Goal: Task Accomplishment & Management: Complete application form

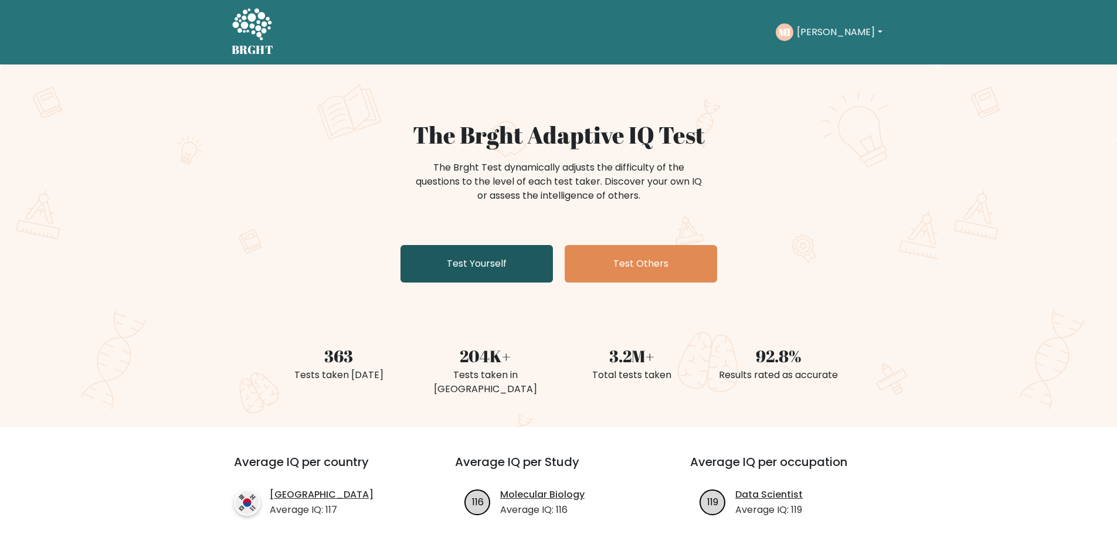
click at [503, 270] on link "Test Yourself" at bounding box center [476, 264] width 152 height 38
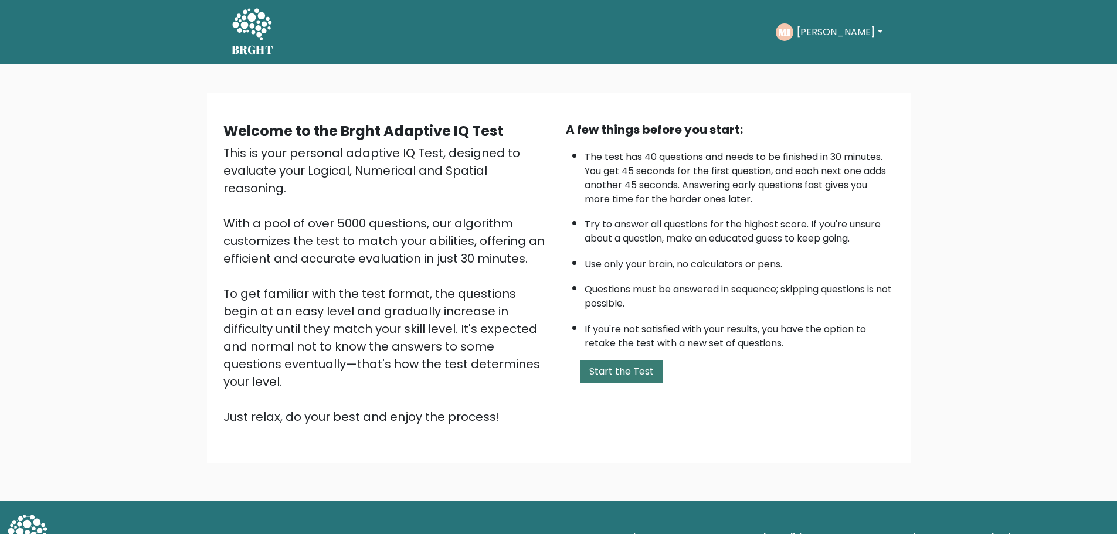
click at [633, 375] on button "Start the Test" at bounding box center [621, 371] width 83 height 23
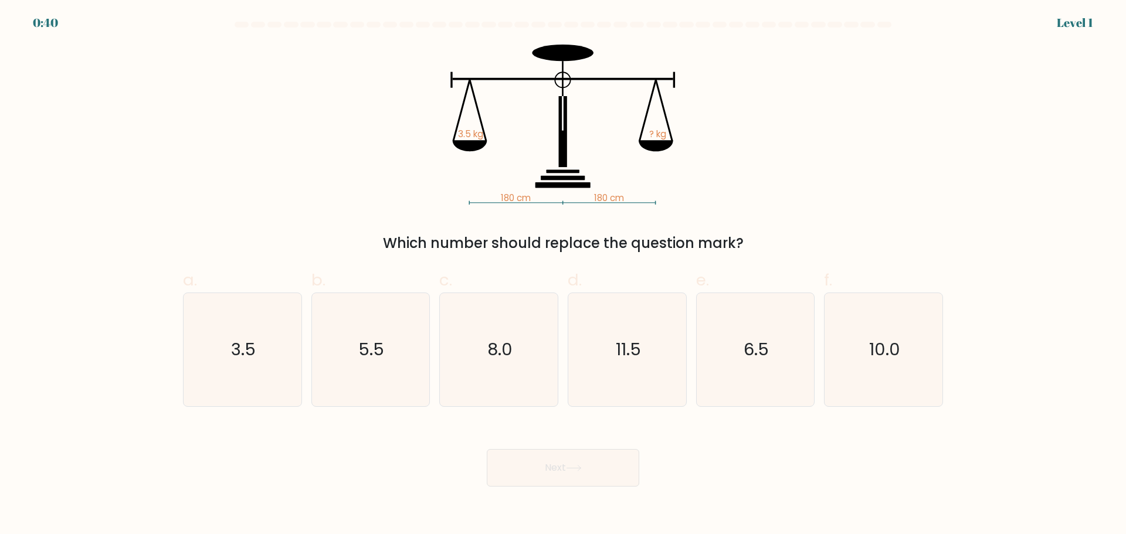
drag, startPoint x: 384, startPoint y: 242, endPoint x: 772, endPoint y: 233, distance: 388.3
click at [772, 233] on div "Which number should replace the question mark?" at bounding box center [563, 243] width 746 height 21
drag, startPoint x: 727, startPoint y: 237, endPoint x: 761, endPoint y: 190, distance: 57.9
click at [761, 190] on div "180 cm 180 cm 3.5 kg ? kg Which number should replace the question mark?" at bounding box center [563, 149] width 774 height 209
click at [264, 363] on icon "3.5" at bounding box center [242, 349] width 113 height 113
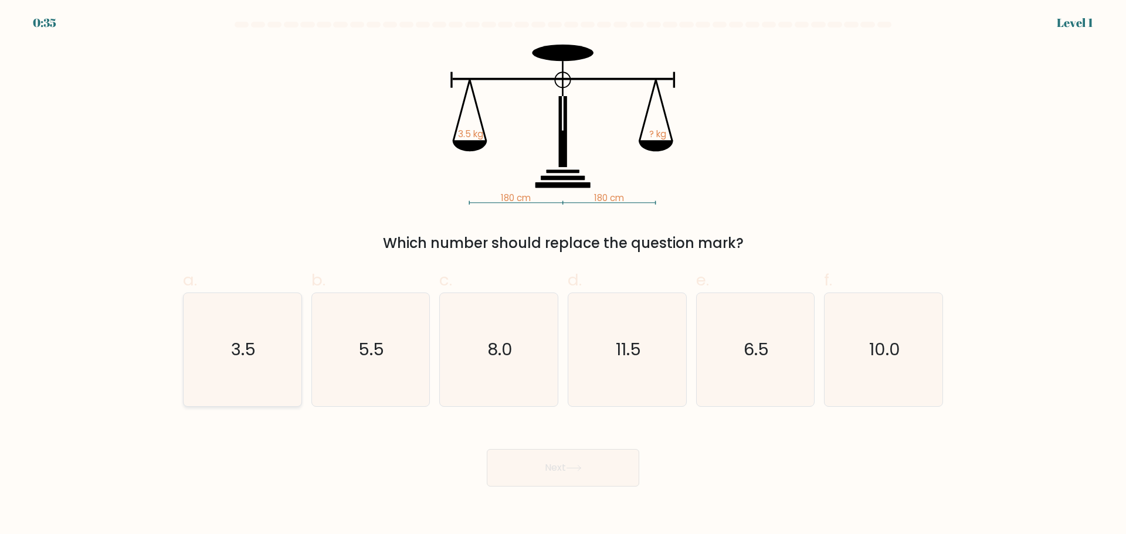
click at [563, 275] on input "a. 3.5" at bounding box center [563, 271] width 1 height 8
radio input "true"
click at [543, 462] on button "Next" at bounding box center [563, 468] width 152 height 38
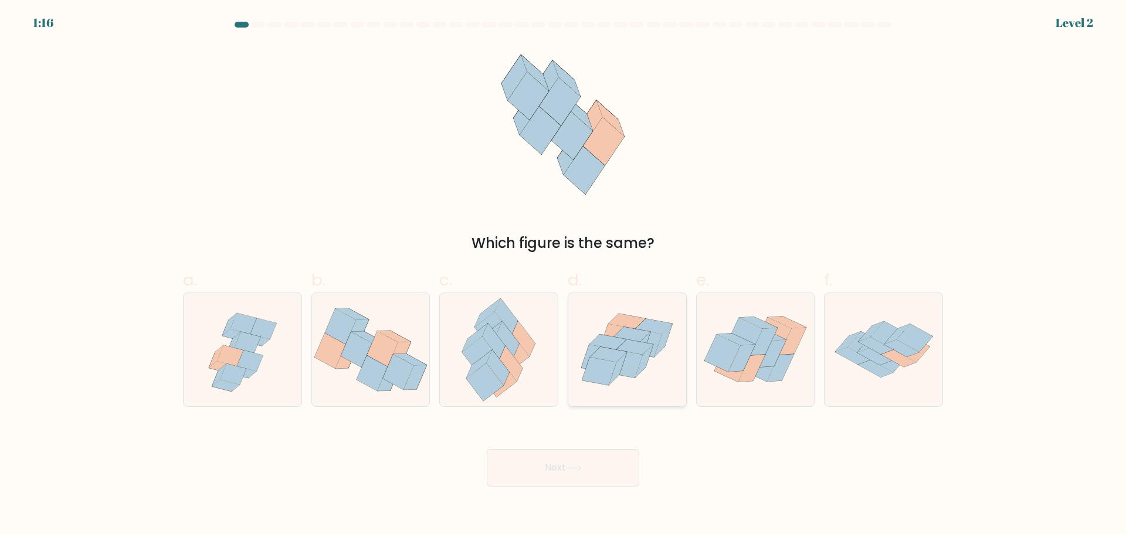
click at [624, 350] on icon at bounding box center [634, 347] width 37 height 15
click at [564, 275] on input "d." at bounding box center [563, 271] width 1 height 8
radio input "true"
click at [581, 461] on button "Next" at bounding box center [563, 468] width 152 height 38
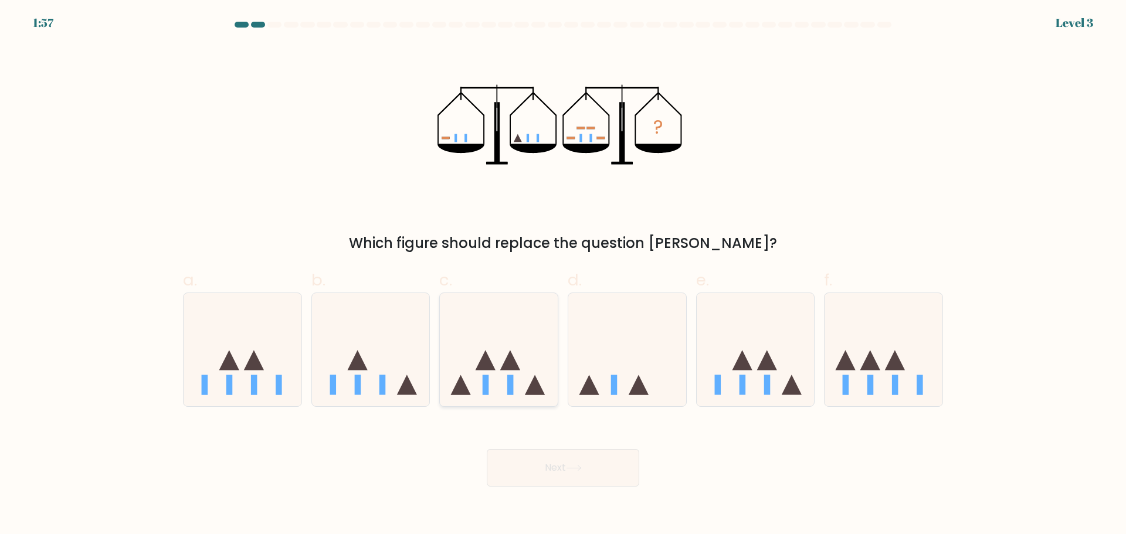
click at [521, 323] on icon at bounding box center [499, 349] width 118 height 97
click at [563, 275] on input "c." at bounding box center [563, 271] width 1 height 8
radio input "true"
click at [569, 469] on icon at bounding box center [574, 468] width 16 height 6
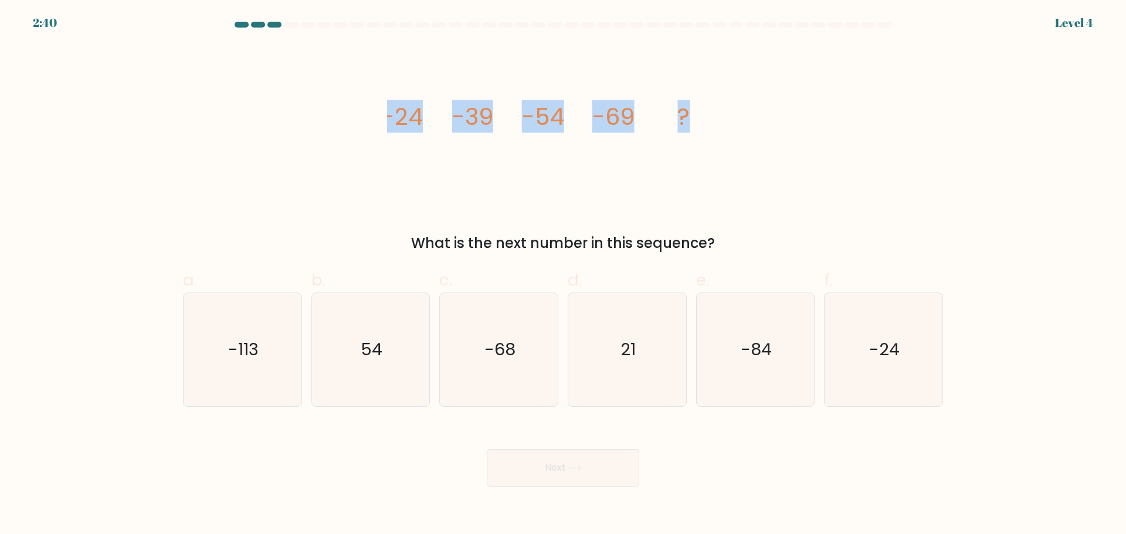
drag, startPoint x: 518, startPoint y: 112, endPoint x: 723, endPoint y: 117, distance: 205.3
click at [723, 117] on div "image/svg+xml -24 -39 -54 -69 ? What is the next number in this sequence?" at bounding box center [563, 149] width 774 height 209
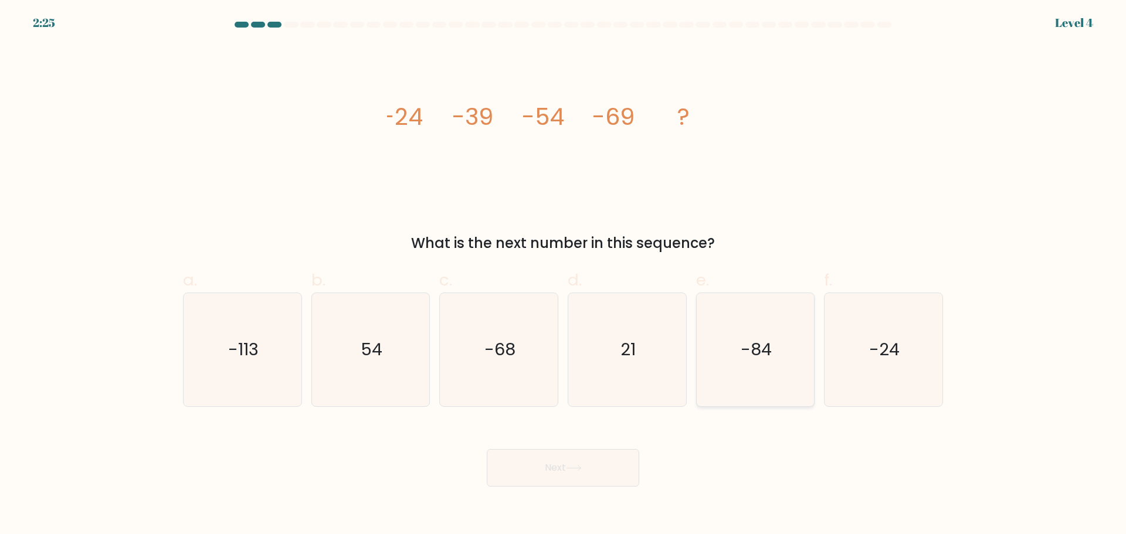
drag, startPoint x: 739, startPoint y: 357, endPoint x: 647, endPoint y: 451, distance: 131.9
click at [739, 358] on icon "-84" at bounding box center [754, 349] width 113 height 113
click at [564, 275] on input "e. -84" at bounding box center [563, 271] width 1 height 8
radio input "true"
click at [617, 464] on button "Next" at bounding box center [563, 468] width 152 height 38
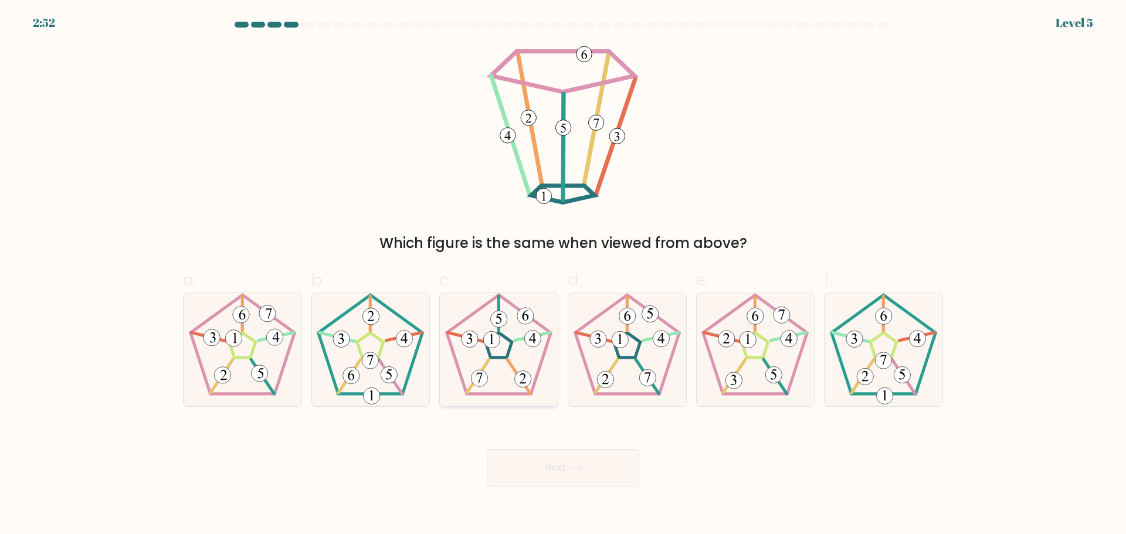
click at [514, 355] on icon at bounding box center [498, 349] width 113 height 113
click at [563, 275] on input "c." at bounding box center [563, 271] width 1 height 8
radio input "true"
click at [560, 466] on button "Next" at bounding box center [563, 468] width 152 height 38
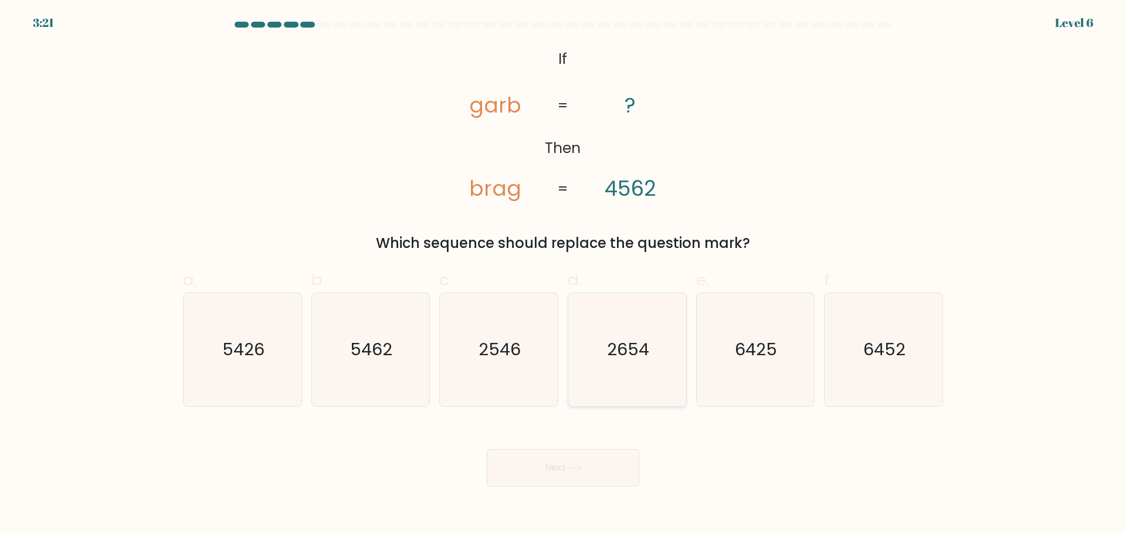
click at [633, 361] on icon "2654" at bounding box center [627, 349] width 113 height 113
click at [564, 275] on input "d. 2654" at bounding box center [563, 271] width 1 height 8
radio input "true"
click at [592, 470] on button "Next" at bounding box center [563, 468] width 152 height 38
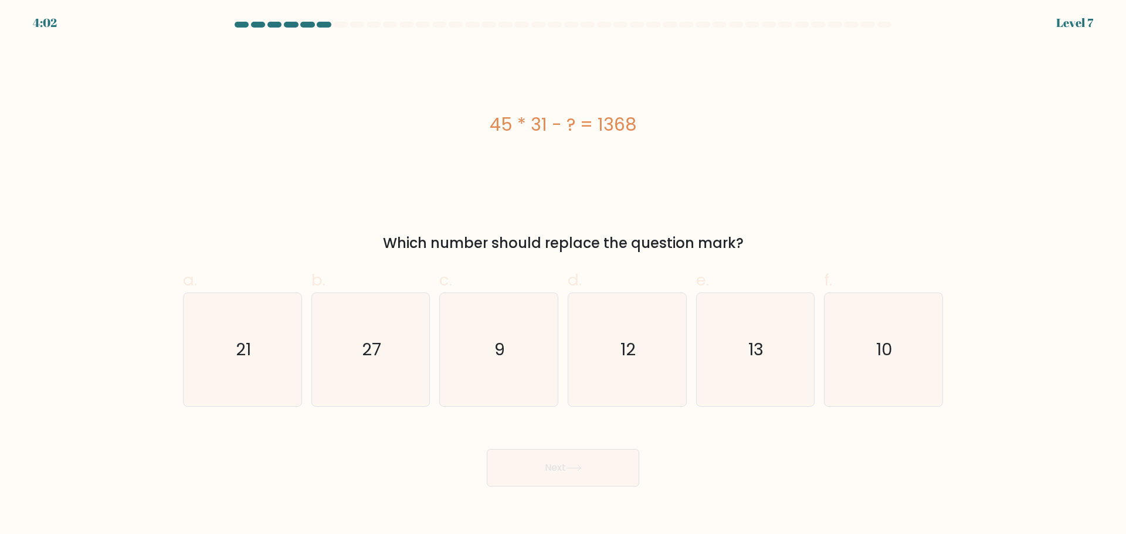
drag, startPoint x: 491, startPoint y: 127, endPoint x: 647, endPoint y: 120, distance: 156.1
click at [647, 120] on div "45 * 31 - ? = 1368" at bounding box center [563, 124] width 760 height 26
click at [739, 157] on div "45 * 31 - ? = 1368" at bounding box center [563, 125] width 760 height 160
click at [359, 332] on icon "27" at bounding box center [370, 349] width 113 height 113
click at [563, 275] on input "b. 27" at bounding box center [563, 271] width 1 height 8
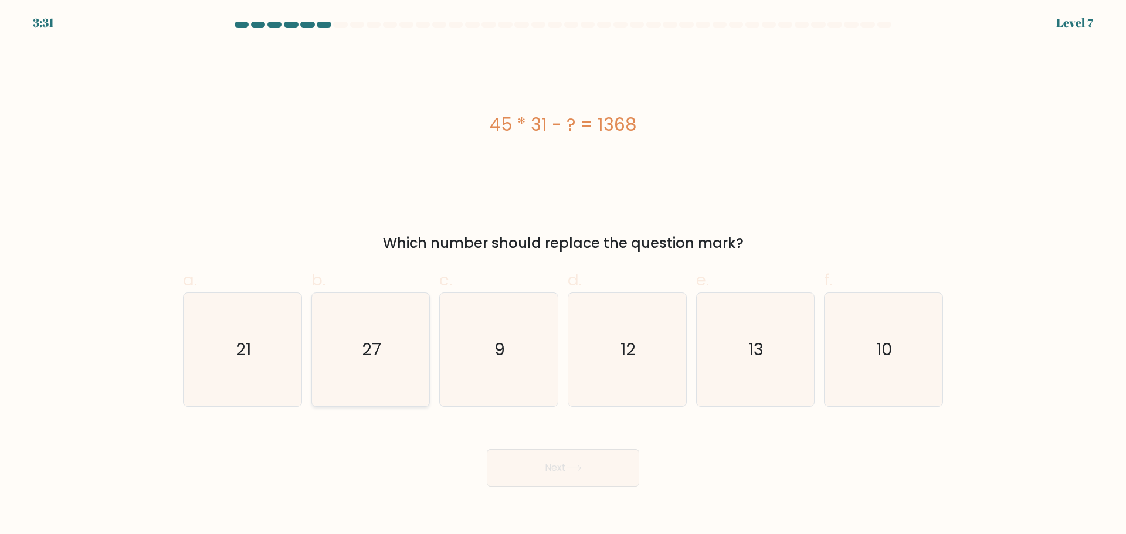
radio input "true"
click at [583, 463] on button "Next" at bounding box center [563, 468] width 152 height 38
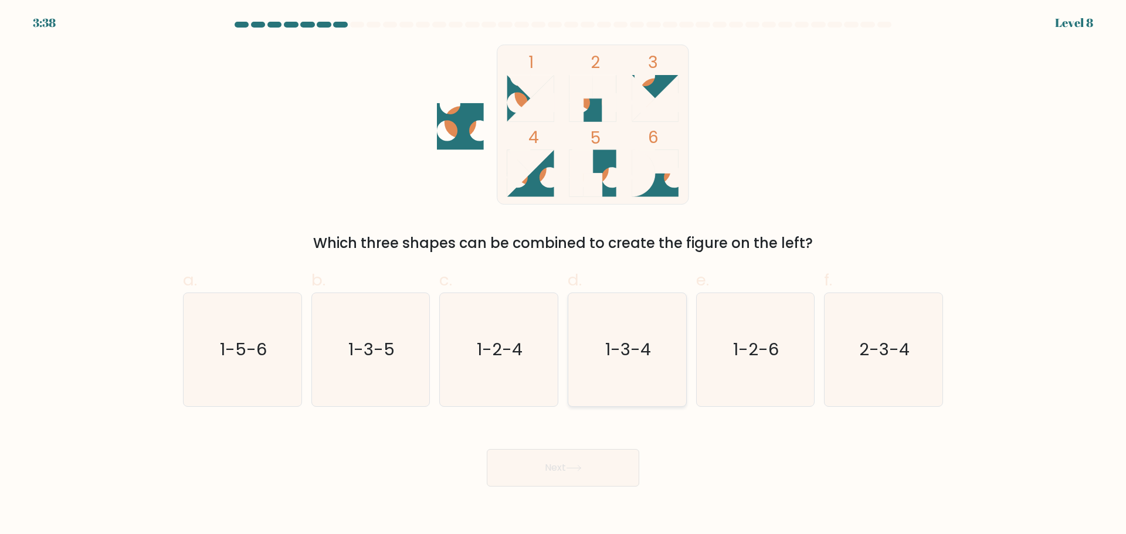
click at [644, 369] on icon "1-3-4" at bounding box center [627, 349] width 113 height 113
click at [564, 275] on input "d. 1-3-4" at bounding box center [563, 271] width 1 height 8
radio input "true"
click at [616, 463] on button "Next" at bounding box center [563, 468] width 152 height 38
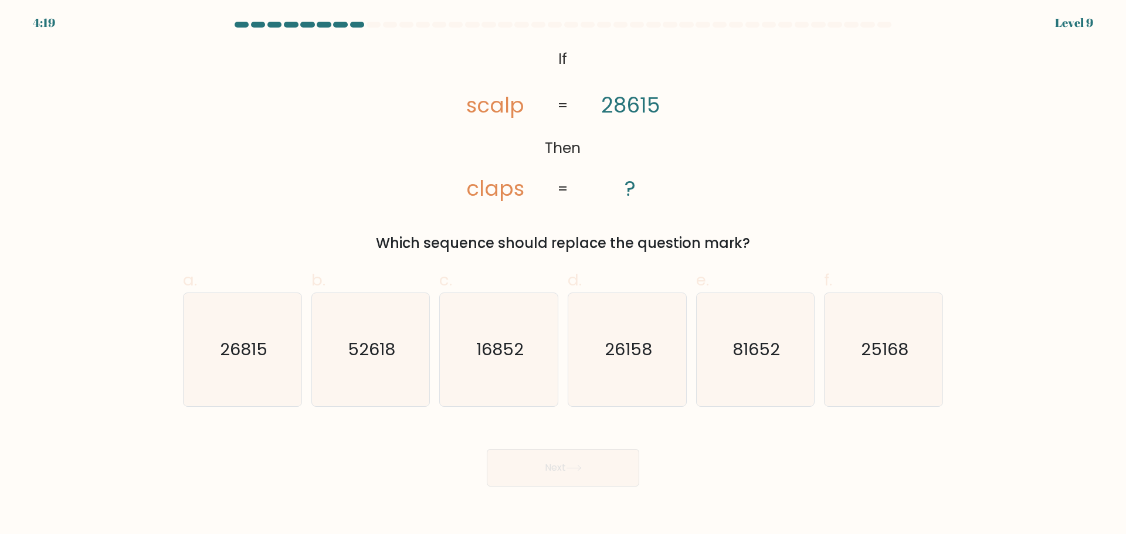
click at [470, 110] on tspan "scalp" at bounding box center [495, 105] width 58 height 29
click at [742, 358] on text "81652" at bounding box center [755, 349] width 47 height 23
click at [564, 275] on input "e. 81652" at bounding box center [563, 271] width 1 height 8
radio input "true"
click at [598, 464] on button "Next" at bounding box center [563, 468] width 152 height 38
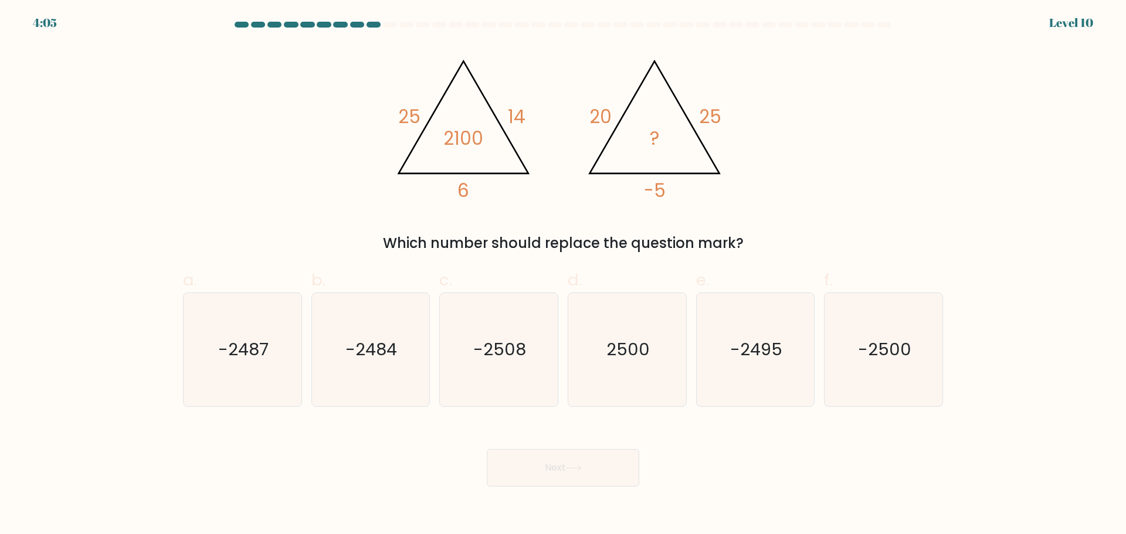
drag, startPoint x: 877, startPoint y: 331, endPoint x: 620, endPoint y: 500, distance: 307.4
click at [877, 331] on icon "-2500" at bounding box center [883, 349] width 113 height 113
click at [564, 275] on input "f. -2500" at bounding box center [563, 271] width 1 height 8
radio input "true"
click at [586, 470] on button "Next" at bounding box center [563, 468] width 152 height 38
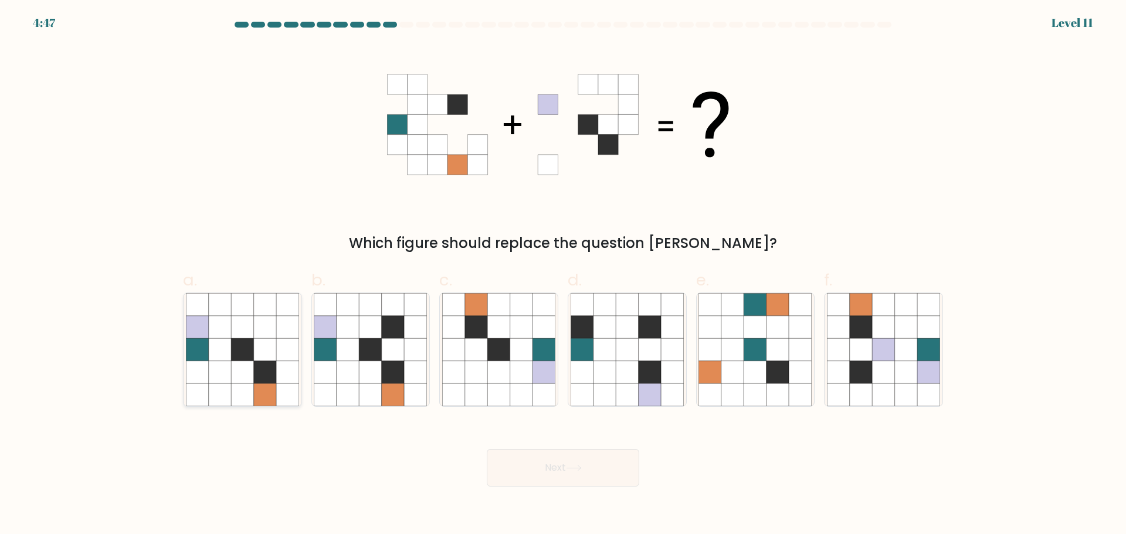
click at [257, 376] on icon at bounding box center [265, 372] width 22 height 22
click at [563, 275] on input "a." at bounding box center [563, 271] width 1 height 8
radio input "true"
click at [554, 474] on button "Next" at bounding box center [563, 468] width 152 height 38
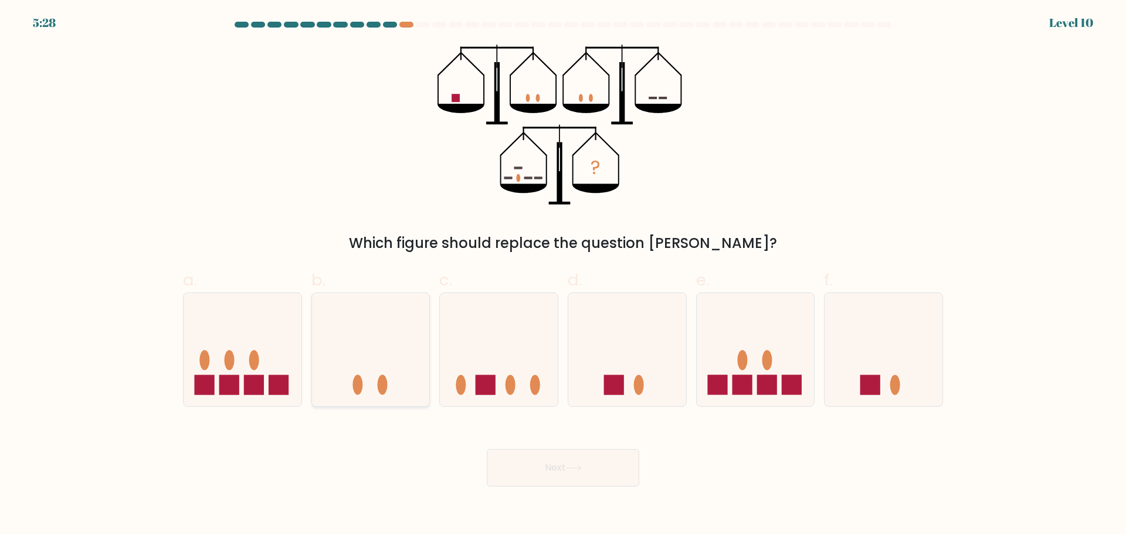
click at [404, 349] on icon at bounding box center [371, 349] width 118 height 97
click at [563, 275] on input "b." at bounding box center [563, 271] width 1 height 8
radio input "true"
click at [581, 467] on icon at bounding box center [574, 468] width 16 height 6
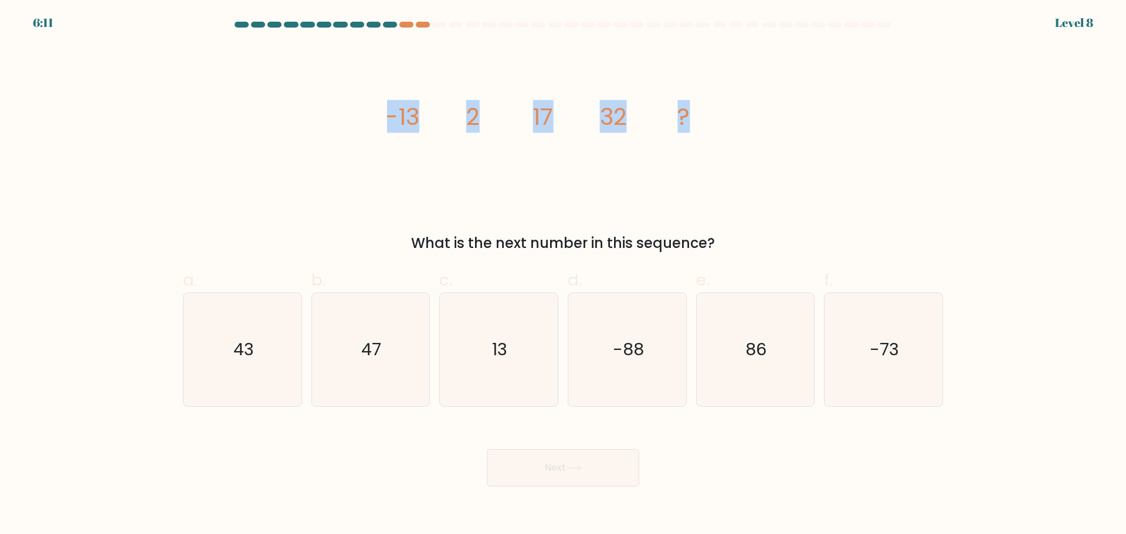
drag, startPoint x: 382, startPoint y: 121, endPoint x: 710, endPoint y: 112, distance: 328.5
click at [710, 112] on div "image/svg+xml -13 2 17 32 ? What is the next number in this sequence?" at bounding box center [563, 149] width 774 height 209
click at [645, 164] on icon "image/svg+xml -13 2 17 32 ?" at bounding box center [563, 125] width 352 height 160
click at [402, 322] on icon "47" at bounding box center [370, 349] width 113 height 113
click at [563, 275] on input "b. 47" at bounding box center [563, 271] width 1 height 8
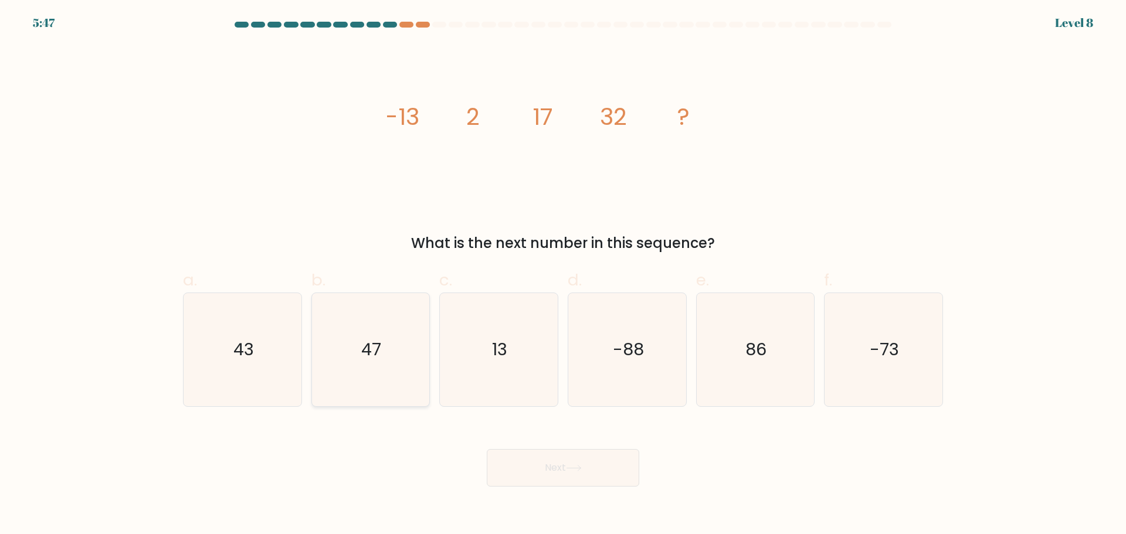
radio input "true"
click at [561, 476] on button "Next" at bounding box center [563, 468] width 152 height 38
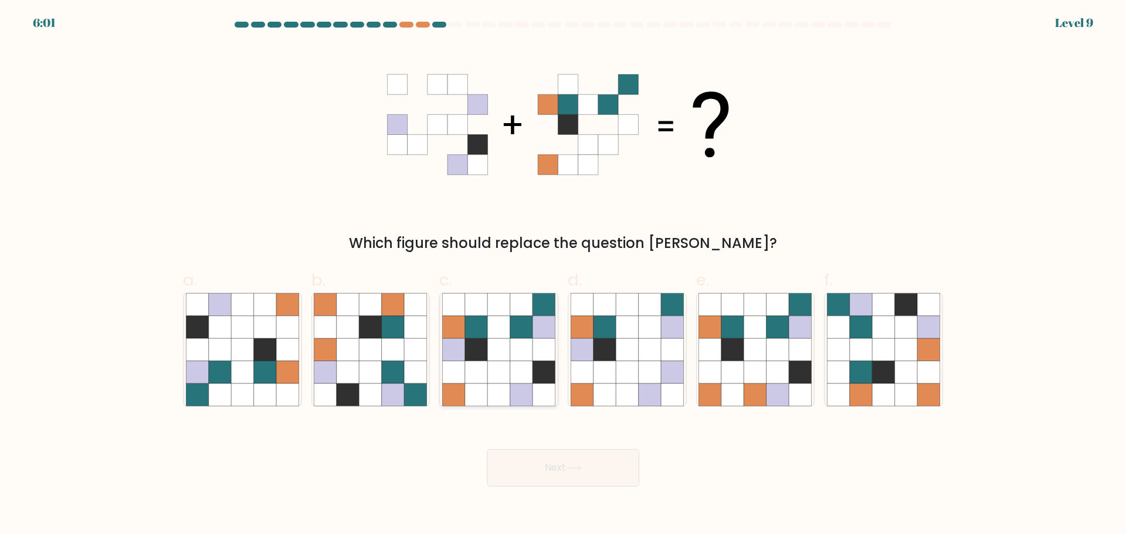
click at [501, 369] on icon at bounding box center [498, 372] width 22 height 22
click at [563, 275] on input "c." at bounding box center [563, 271] width 1 height 8
radio input "true"
click at [586, 461] on button "Next" at bounding box center [563, 468] width 152 height 38
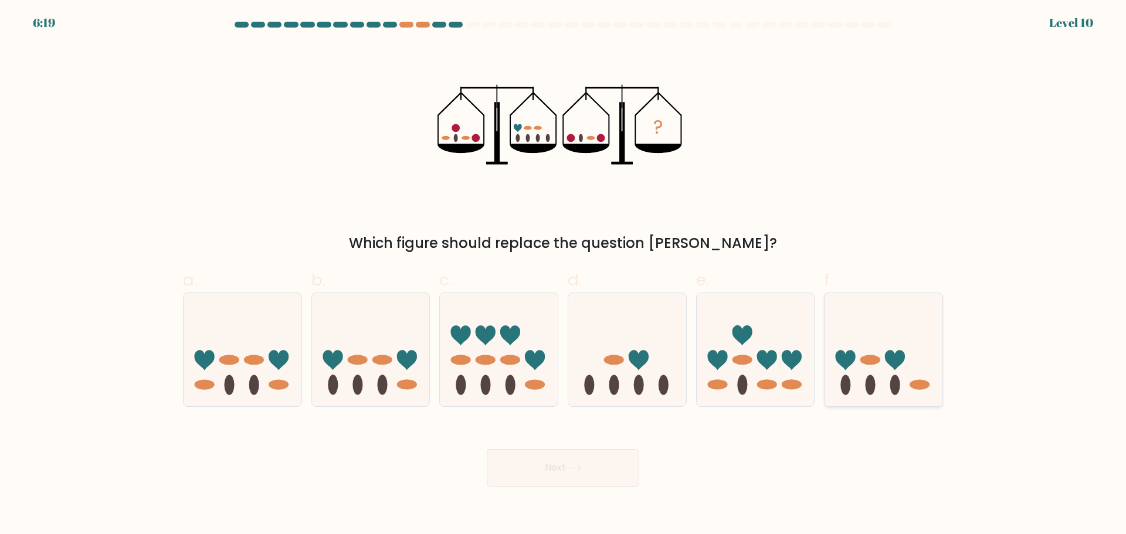
click at [874, 392] on ellipse at bounding box center [870, 385] width 10 height 20
click at [564, 275] on input "f." at bounding box center [563, 271] width 1 height 8
radio input "true"
click at [902, 373] on icon at bounding box center [883, 349] width 117 height 97
click at [564, 275] on input "f." at bounding box center [563, 271] width 1 height 8
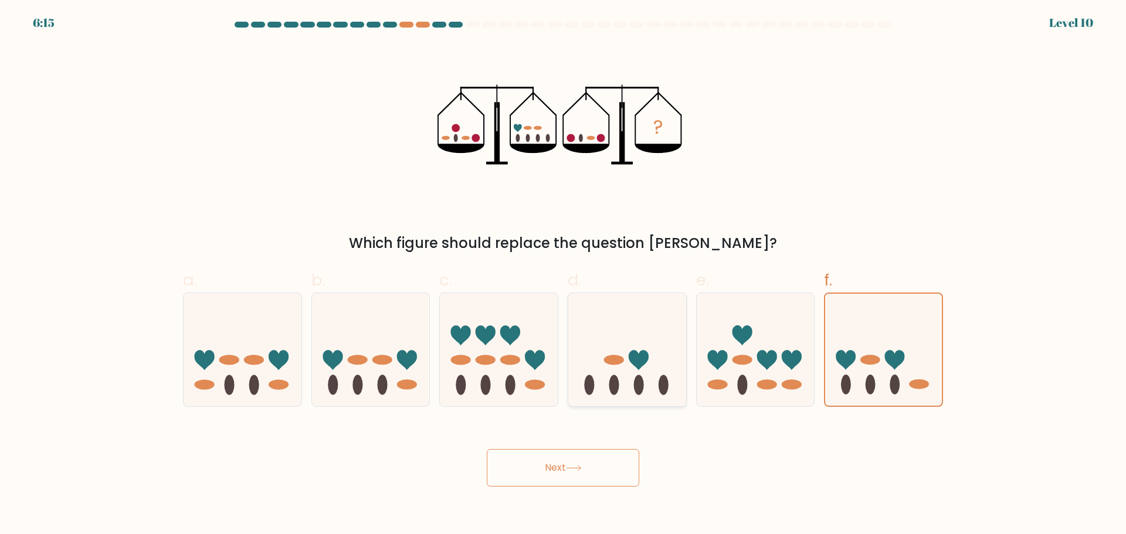
click at [620, 376] on icon at bounding box center [627, 349] width 118 height 97
click at [564, 275] on input "d." at bounding box center [563, 271] width 1 height 8
radio input "true"
click at [579, 479] on button "Next" at bounding box center [563, 468] width 152 height 38
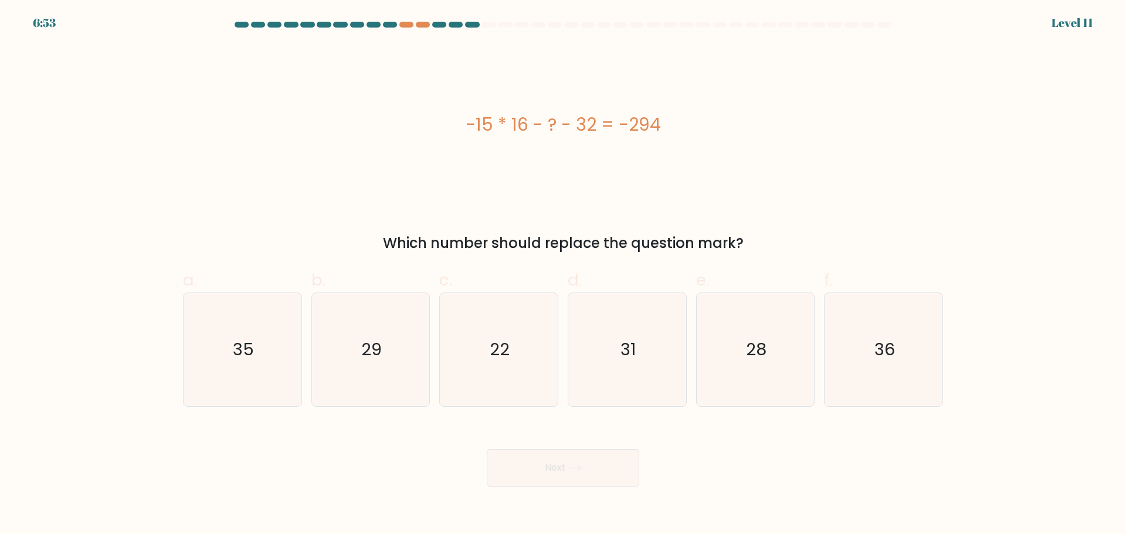
drag, startPoint x: 494, startPoint y: 128, endPoint x: 702, endPoint y: 117, distance: 209.0
click at [702, 117] on div "-15 * 16 - ? - 32 = -294" at bounding box center [563, 124] width 760 height 26
click at [463, 131] on div "-15 * 16 - ? - 32 = -294" at bounding box center [563, 124] width 760 height 26
drag, startPoint x: 529, startPoint y: 130, endPoint x: 657, endPoint y: 122, distance: 128.1
click at [657, 122] on div "-15 * 16 - ? - 32 = -294" at bounding box center [563, 124] width 760 height 26
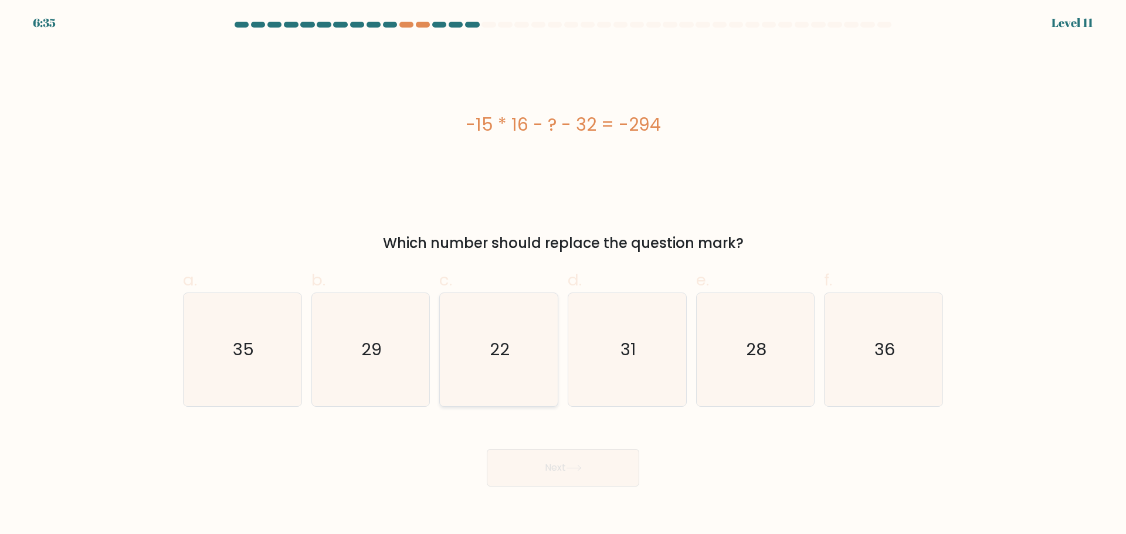
click at [500, 323] on icon "22" at bounding box center [498, 349] width 113 height 113
click at [563, 275] on input "c. 22" at bounding box center [563, 271] width 1 height 8
radio input "true"
click at [598, 464] on button "Next" at bounding box center [563, 468] width 152 height 38
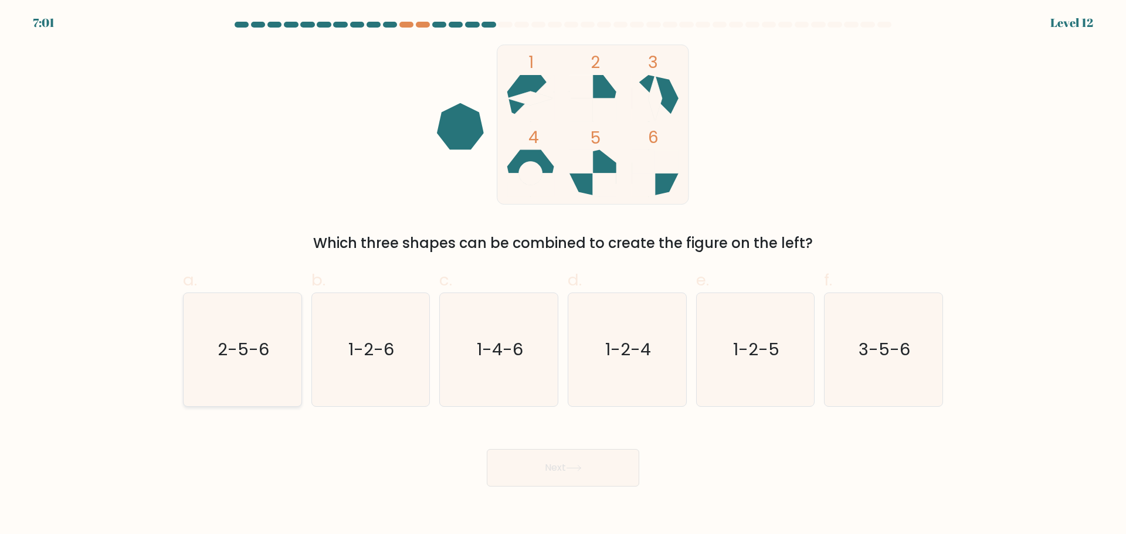
click at [281, 362] on icon "2-5-6" at bounding box center [242, 349] width 113 height 113
click at [563, 275] on input "a. 2-5-6" at bounding box center [563, 271] width 1 height 8
radio input "true"
click at [581, 465] on icon at bounding box center [574, 468] width 16 height 6
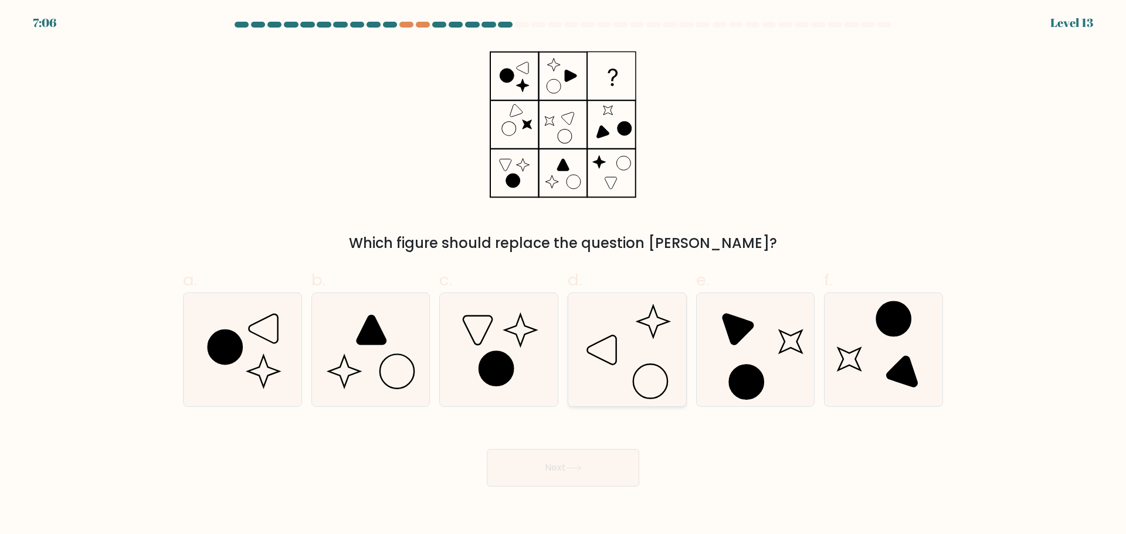
click at [610, 361] on icon at bounding box center [627, 349] width 113 height 113
click at [564, 275] on input "d." at bounding box center [563, 271] width 1 height 8
radio input "true"
click at [572, 481] on button "Next" at bounding box center [563, 468] width 152 height 38
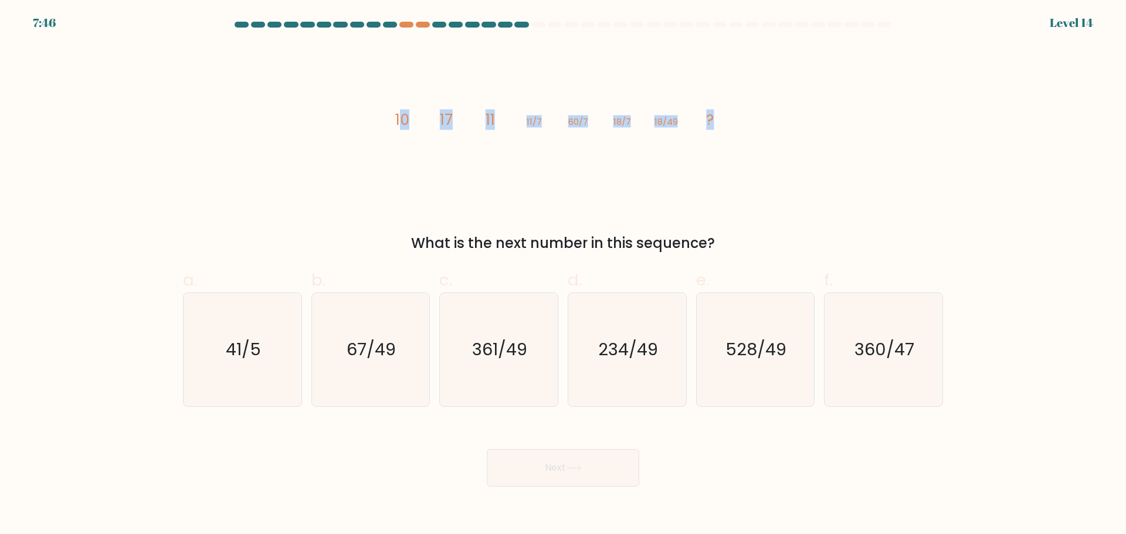
drag, startPoint x: 431, startPoint y: 127, endPoint x: 719, endPoint y: 114, distance: 288.2
click at [719, 114] on icon "image/svg+xml 10 17 11 11/7 60/7 18/7 18/49 ?" at bounding box center [563, 125] width 352 height 160
click at [409, 123] on tspan "10" at bounding box center [402, 120] width 14 height 21
drag, startPoint x: 385, startPoint y: 118, endPoint x: 739, endPoint y: 109, distance: 354.3
click at [739, 109] on div "image/svg+xml 10 17 11 11/7 60/7 18/7 18/49 ? What is the next number in this s…" at bounding box center [563, 149] width 774 height 209
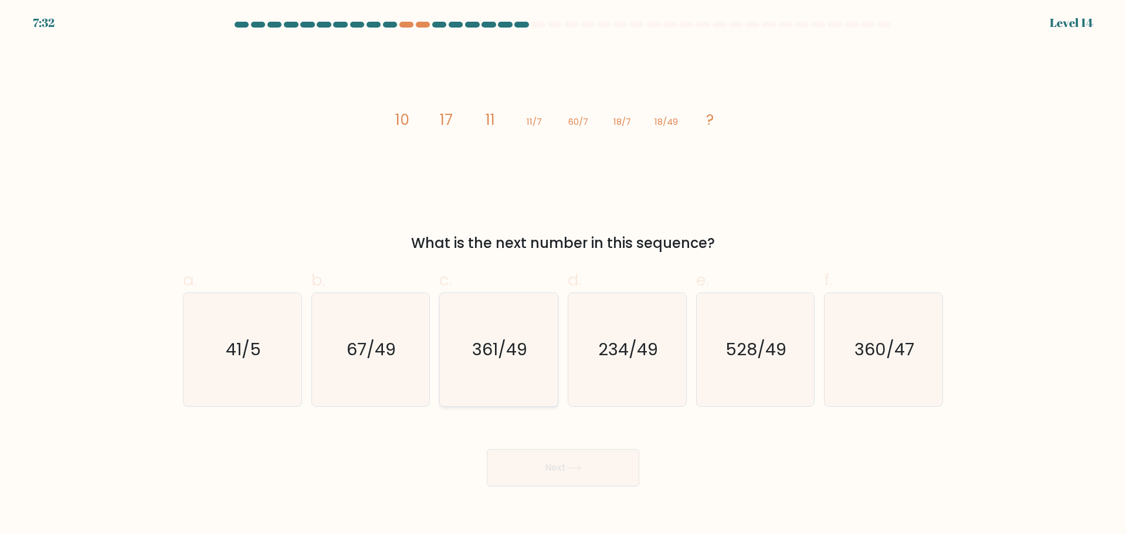
click at [467, 356] on icon "361/49" at bounding box center [498, 349] width 113 height 113
click at [563, 275] on input "c. 361/49" at bounding box center [563, 271] width 1 height 8
radio input "true"
click at [341, 357] on icon "67/49" at bounding box center [370, 349] width 113 height 113
click at [563, 275] on input "b. 67/49" at bounding box center [563, 271] width 1 height 8
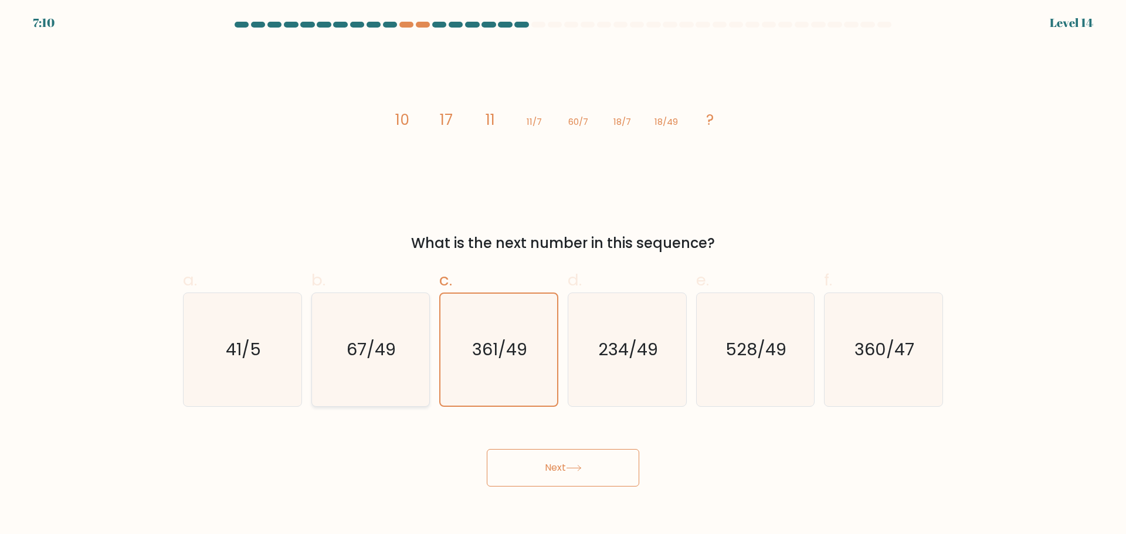
radio input "true"
click at [598, 463] on button "Next" at bounding box center [563, 468] width 152 height 38
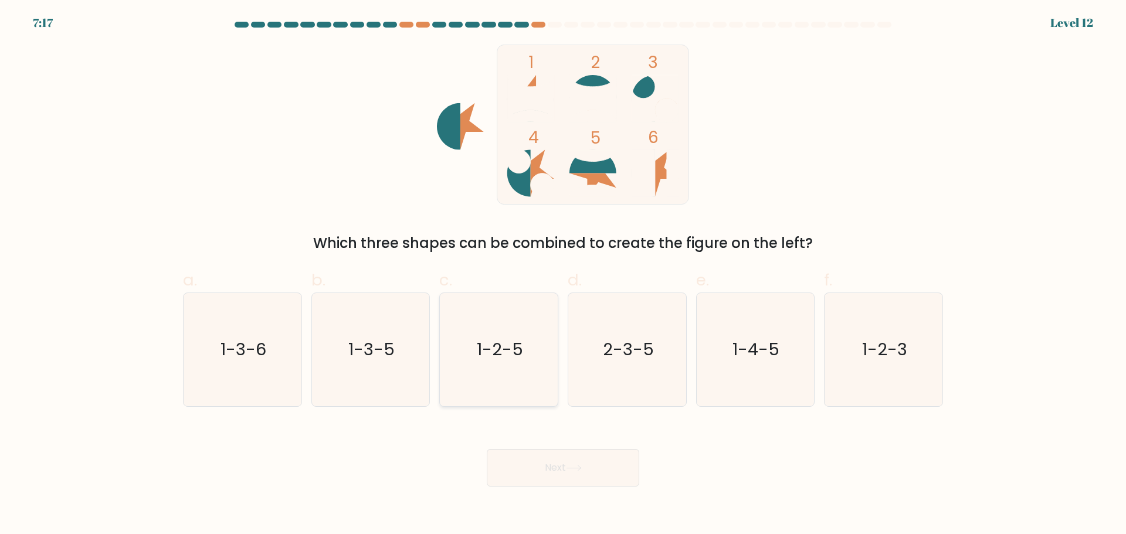
click at [523, 358] on icon "1-2-5" at bounding box center [498, 349] width 113 height 113
click at [563, 275] on input "c. 1-2-5" at bounding box center [563, 271] width 1 height 8
radio input "true"
click at [582, 471] on icon at bounding box center [574, 468] width 16 height 6
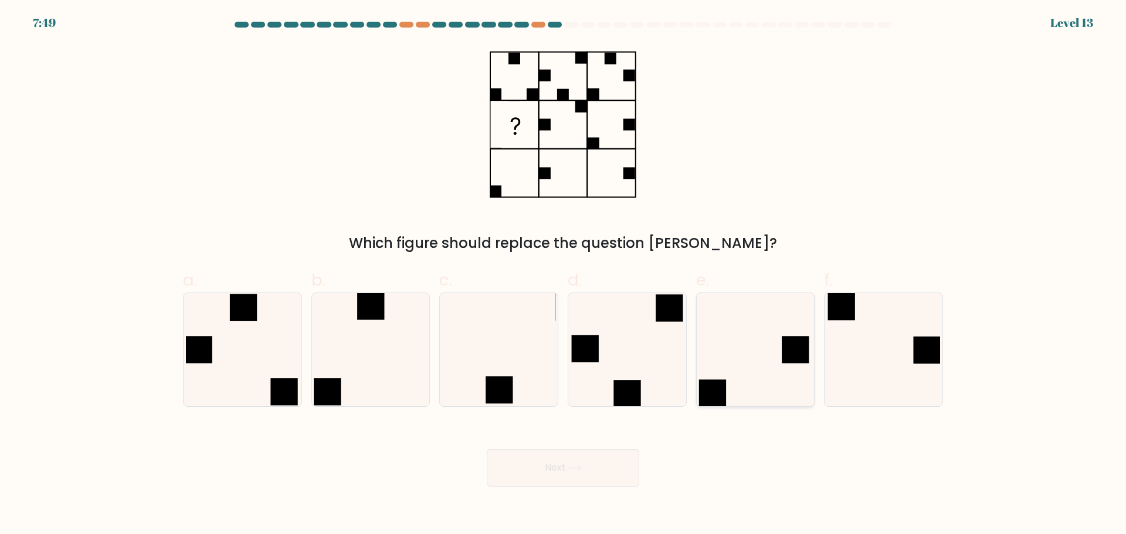
click at [730, 388] on icon at bounding box center [754, 349] width 113 height 113
click at [564, 275] on input "e." at bounding box center [563, 271] width 1 height 8
radio input "true"
click at [572, 477] on button "Next" at bounding box center [563, 468] width 152 height 38
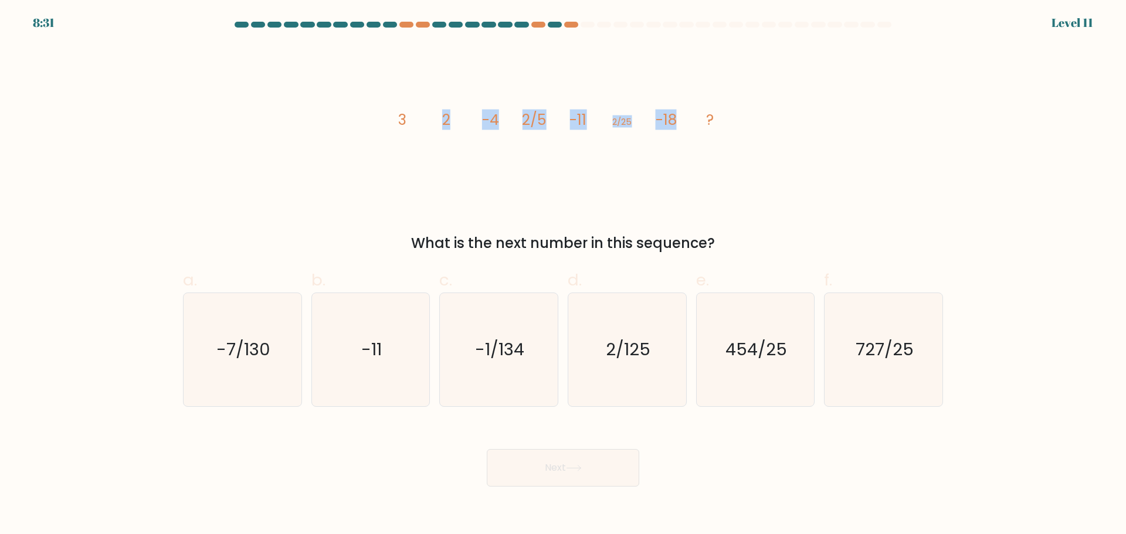
drag, startPoint x: 422, startPoint y: 130, endPoint x: 323, endPoint y: 124, distance: 99.3
click at [677, 116] on icon "image/svg+xml 3 2 -4 2/5 -11 2/25 -18 ?" at bounding box center [563, 125] width 352 height 160
click at [328, 124] on div "image/svg+xml 3 2 -4 2/5 -11 2/25 -18 ? What is the next number in this sequenc…" at bounding box center [563, 149] width 774 height 209
drag, startPoint x: 677, startPoint y: 120, endPoint x: 731, endPoint y: 117, distance: 54.0
click at [731, 117] on div "image/svg+xml 3 2 -4 2/5 -11 2/25 -18 ? What is the next number in this sequenc…" at bounding box center [563, 149] width 774 height 209
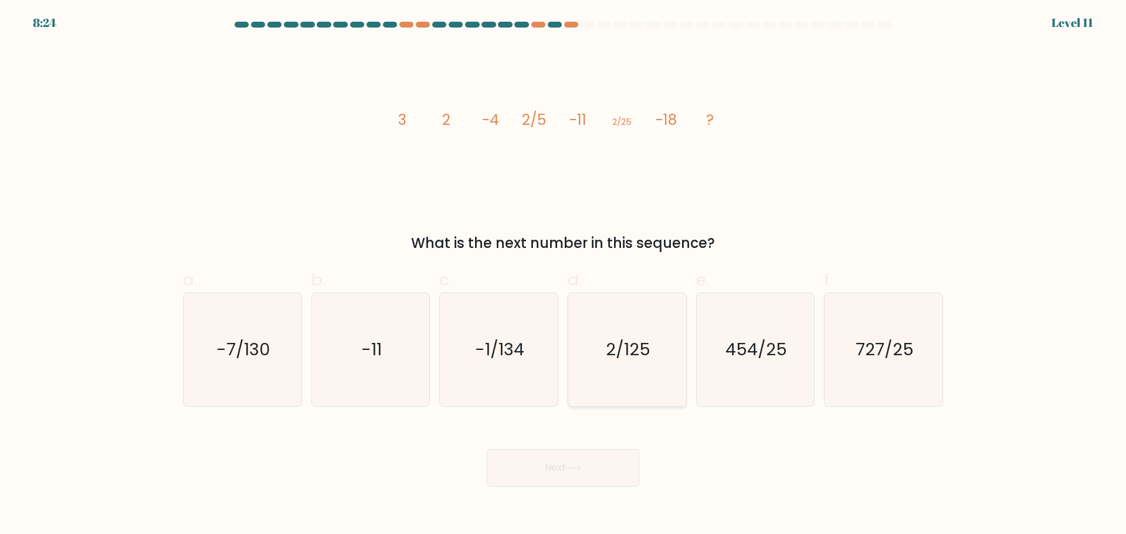
click at [611, 368] on icon "2/125" at bounding box center [627, 349] width 113 height 113
click at [564, 275] on input "d. 2/125" at bounding box center [563, 271] width 1 height 8
radio input "true"
click at [620, 461] on button "Next" at bounding box center [563, 468] width 152 height 38
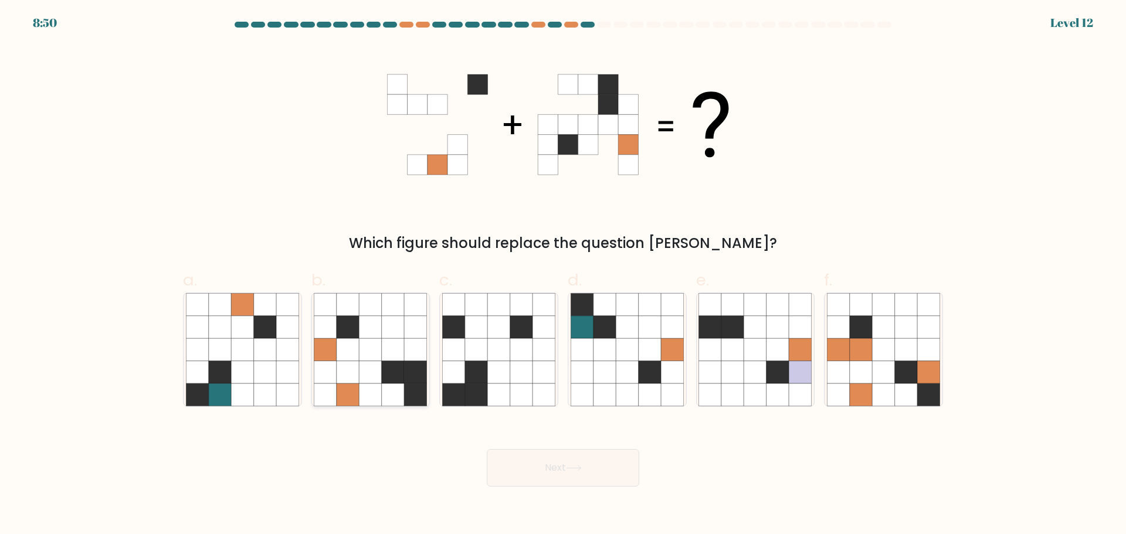
click at [391, 387] on icon at bounding box center [393, 394] width 22 height 22
click at [563, 275] on input "b." at bounding box center [563, 271] width 1 height 8
radio input "true"
click at [545, 469] on button "Next" at bounding box center [563, 468] width 152 height 38
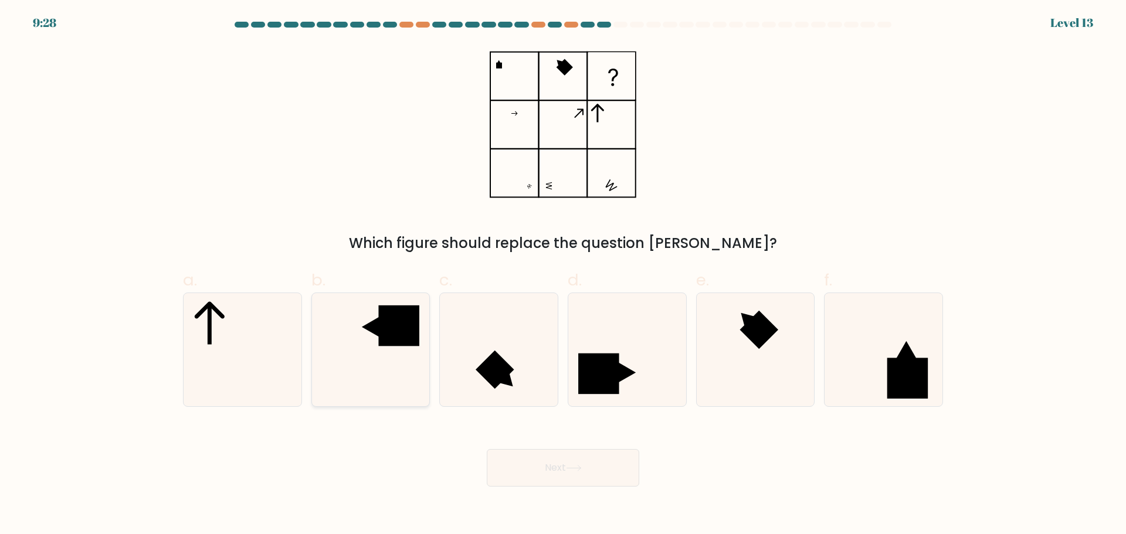
click at [405, 322] on rect at bounding box center [399, 325] width 40 height 40
click at [563, 275] on input "b." at bounding box center [563, 271] width 1 height 8
radio input "true"
click at [577, 465] on icon at bounding box center [574, 468] width 16 height 6
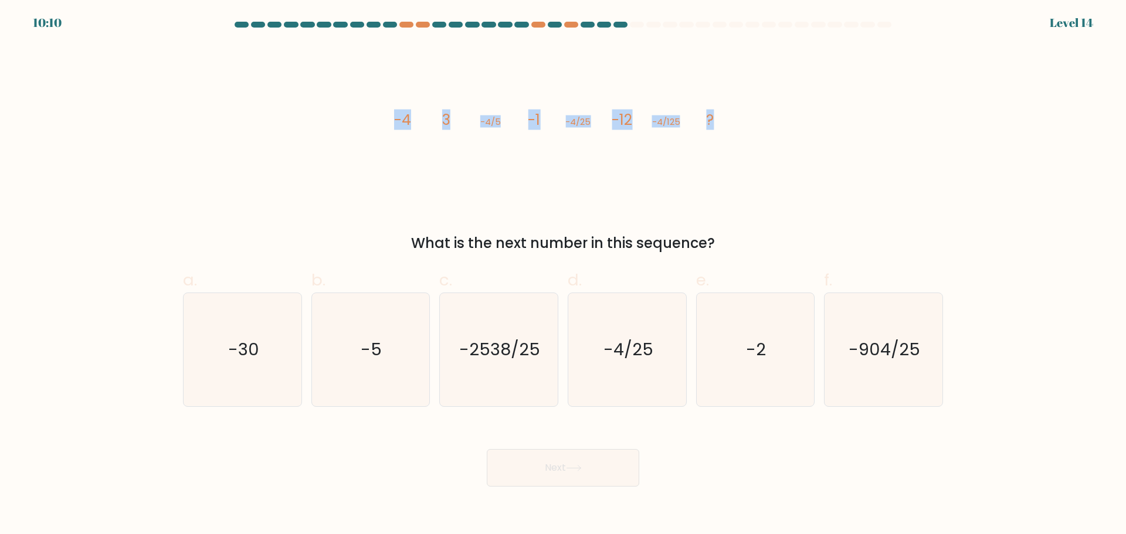
drag, startPoint x: 396, startPoint y: 112, endPoint x: 732, endPoint y: 97, distance: 336.3
click at [732, 97] on icon "image/svg+xml -4 3 -4/5 -1 -4/25 -12 -4/125 ?" at bounding box center [563, 125] width 352 height 160
click at [647, 350] on text "-4/25" at bounding box center [628, 349] width 50 height 23
click at [564, 275] on input "d. -4/25" at bounding box center [563, 271] width 1 height 8
radio input "true"
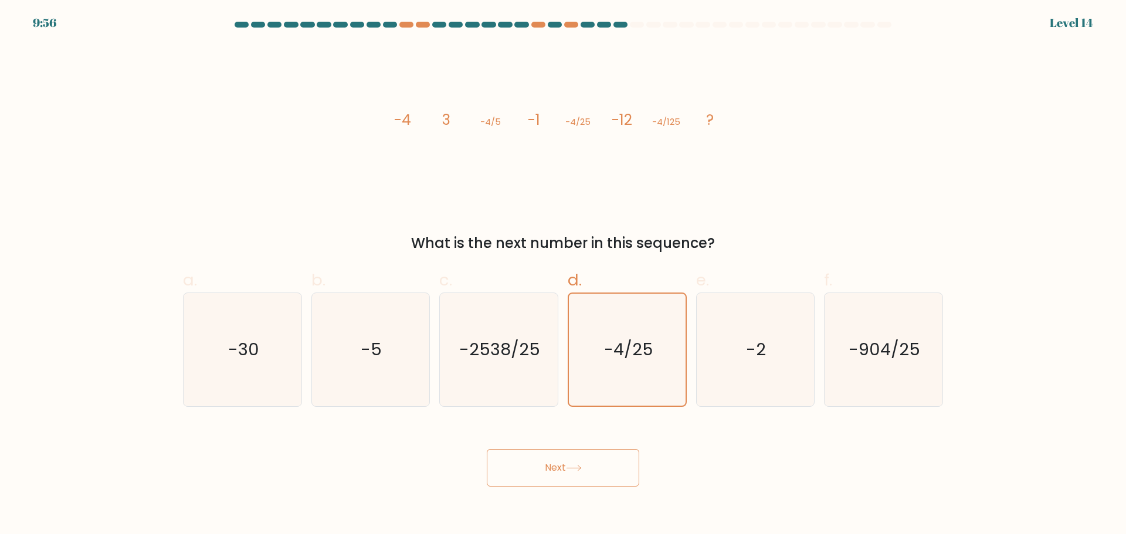
click at [583, 462] on button "Next" at bounding box center [563, 468] width 152 height 38
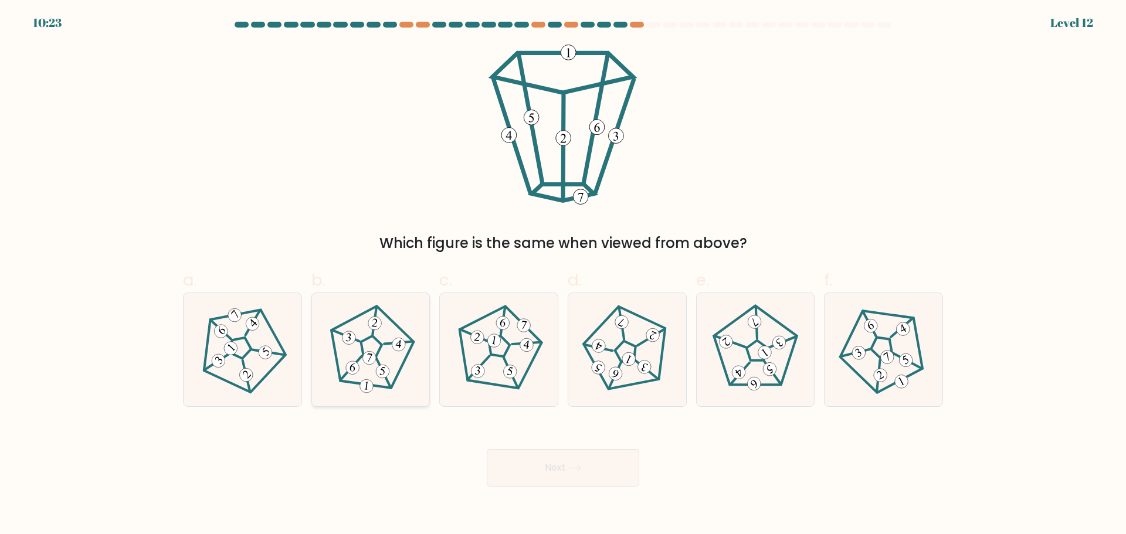
click at [372, 362] on 436 at bounding box center [369, 358] width 15 height 15
click at [563, 275] on input "b." at bounding box center [563, 271] width 1 height 8
radio input "true"
click at [549, 466] on button "Next" at bounding box center [563, 468] width 152 height 38
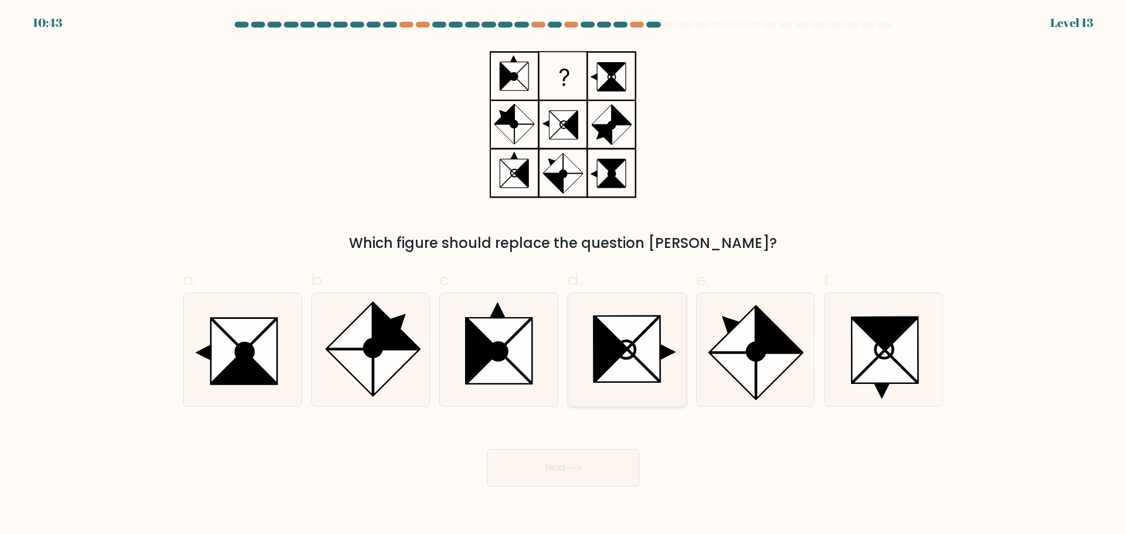
click at [635, 359] on icon at bounding box center [627, 366] width 65 height 32
click at [564, 275] on input "d." at bounding box center [563, 271] width 1 height 8
radio input "true"
click at [588, 484] on button "Next" at bounding box center [563, 468] width 152 height 38
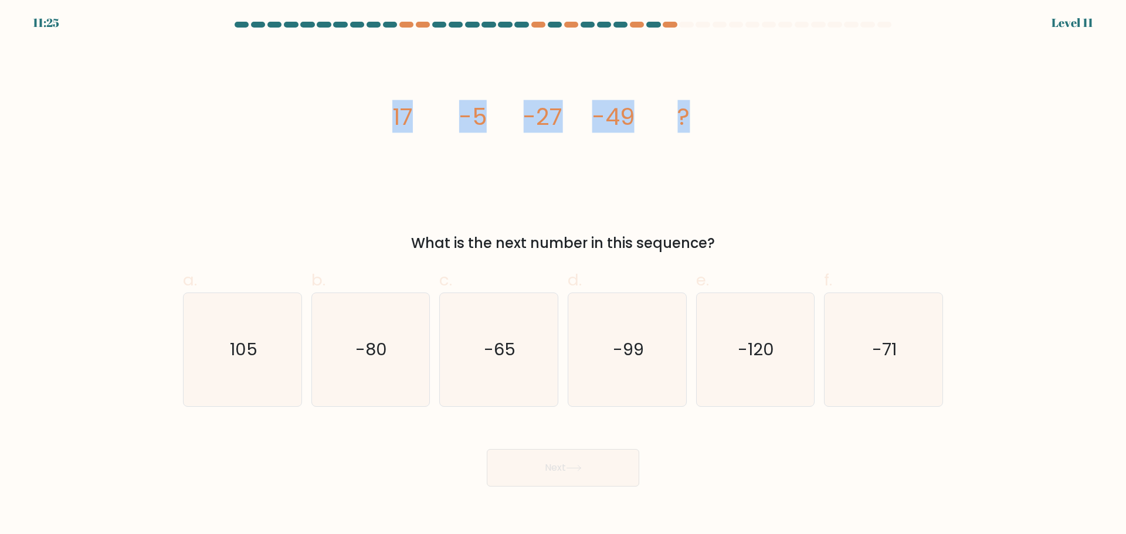
drag, startPoint x: 403, startPoint y: 110, endPoint x: 701, endPoint y: 114, distance: 297.9
click at [701, 114] on icon "image/svg+xml 17 -5 -27 -49 ?" at bounding box center [563, 125] width 352 height 160
click at [859, 340] on icon "-71" at bounding box center [883, 349] width 113 height 113
click at [564, 275] on input "f. -71" at bounding box center [563, 271] width 1 height 8
radio input "true"
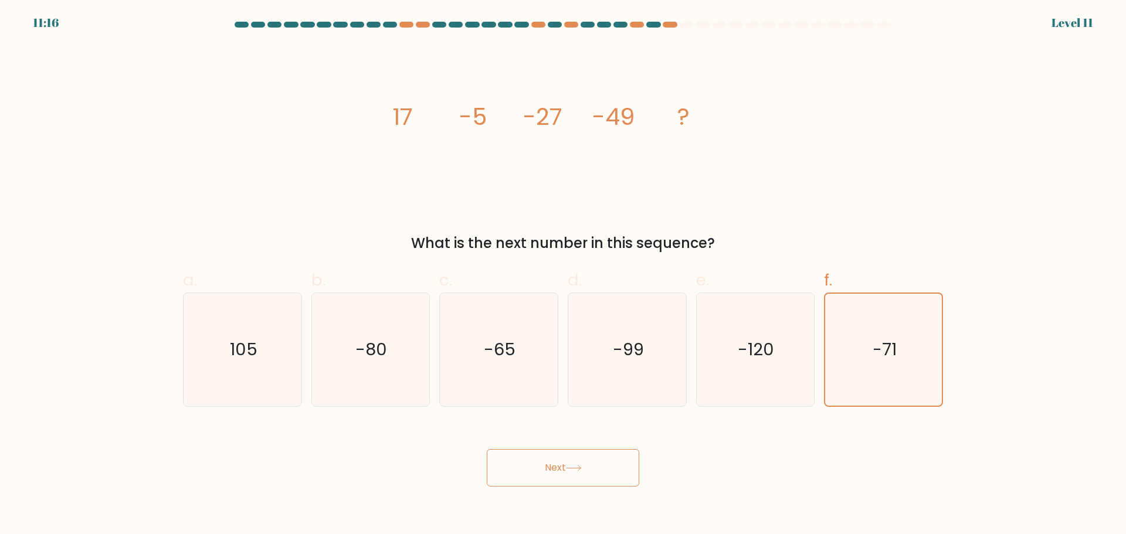
click at [575, 481] on button "Next" at bounding box center [563, 468] width 152 height 38
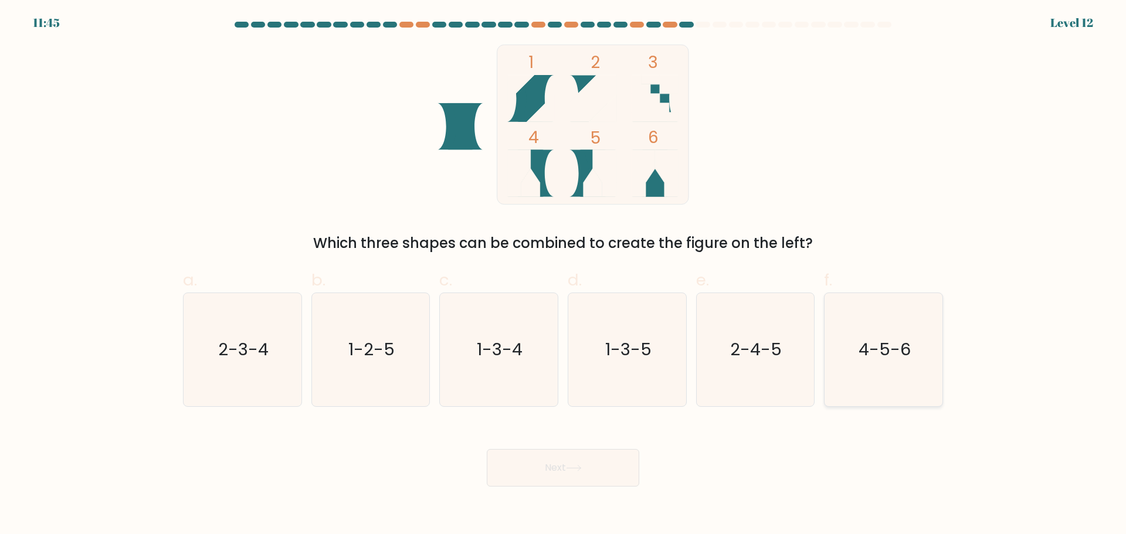
click at [878, 346] on text "4-5-6" at bounding box center [884, 349] width 52 height 23
click at [564, 275] on input "f. 4-5-6" at bounding box center [563, 271] width 1 height 8
radio input "true"
click at [601, 460] on button "Next" at bounding box center [563, 468] width 152 height 38
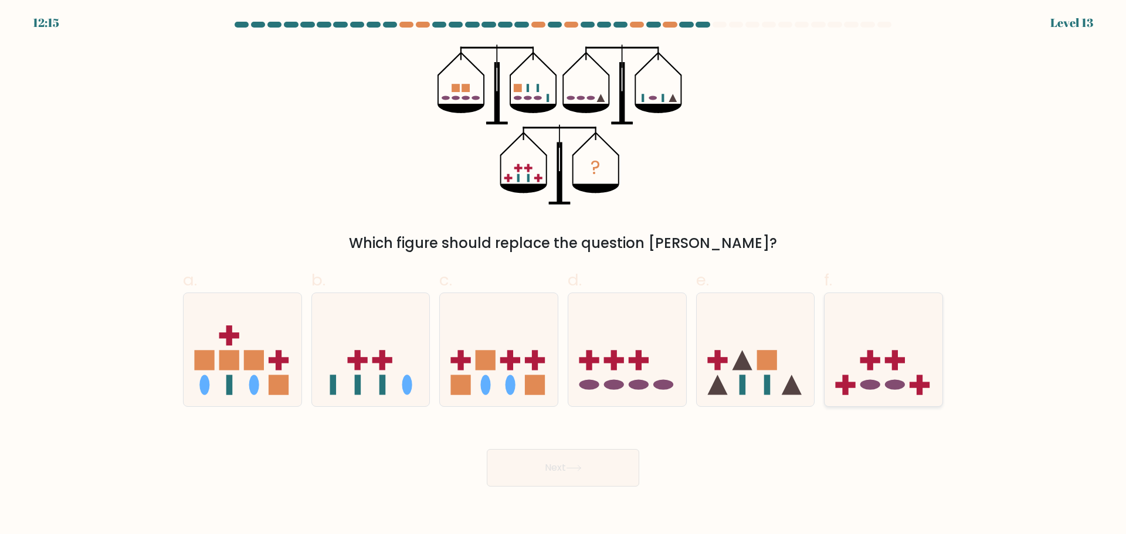
click at [882, 379] on icon at bounding box center [883, 349] width 118 height 97
click at [564, 275] on input "f." at bounding box center [563, 271] width 1 height 8
radio input "true"
click at [596, 476] on button "Next" at bounding box center [563, 468] width 152 height 38
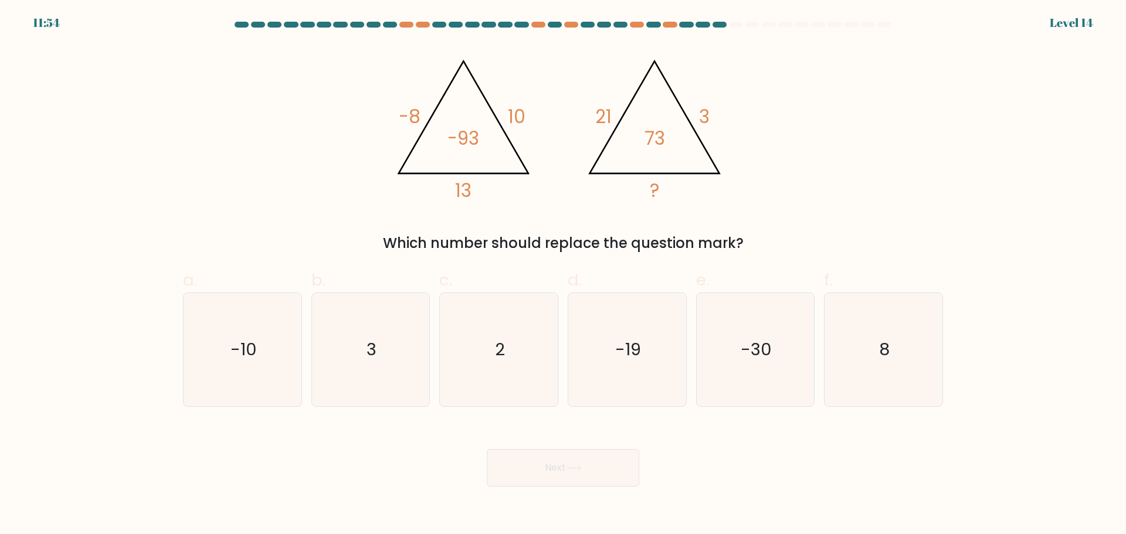
click at [176, 361] on div "a. -10 b. 3 c. 2 d. e." at bounding box center [563, 333] width 774 height 148
click at [235, 362] on icon "-10" at bounding box center [242, 349] width 113 height 113
click at [563, 275] on input "a. -10" at bounding box center [563, 271] width 1 height 8
radio input "true"
click at [593, 464] on button "Next" at bounding box center [563, 468] width 152 height 38
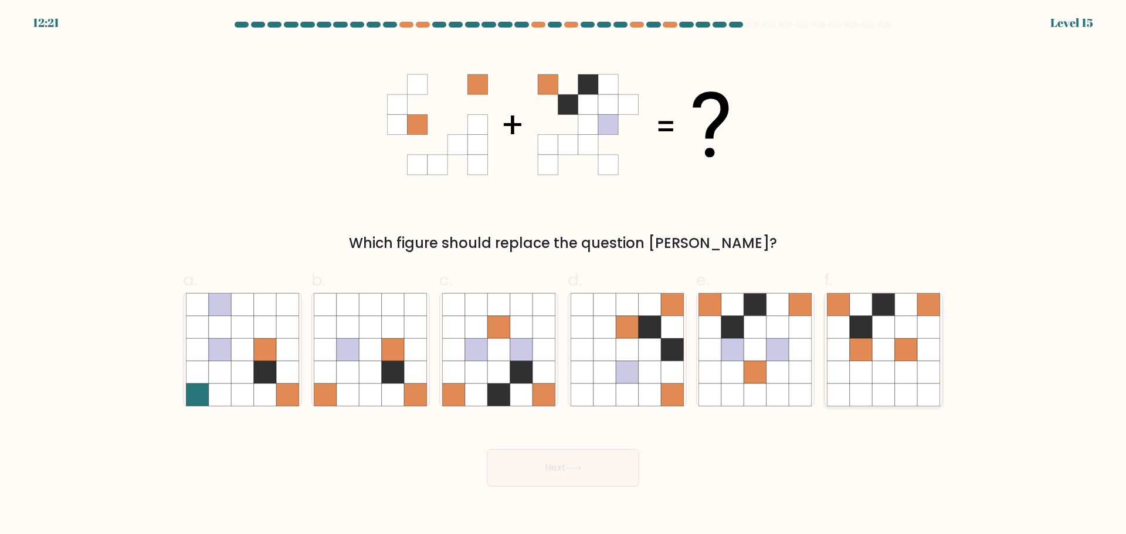
click at [889, 391] on icon at bounding box center [883, 394] width 22 height 22
click at [564, 275] on input "f." at bounding box center [563, 271] width 1 height 8
radio input "true"
click at [585, 476] on button "Next" at bounding box center [563, 468] width 152 height 38
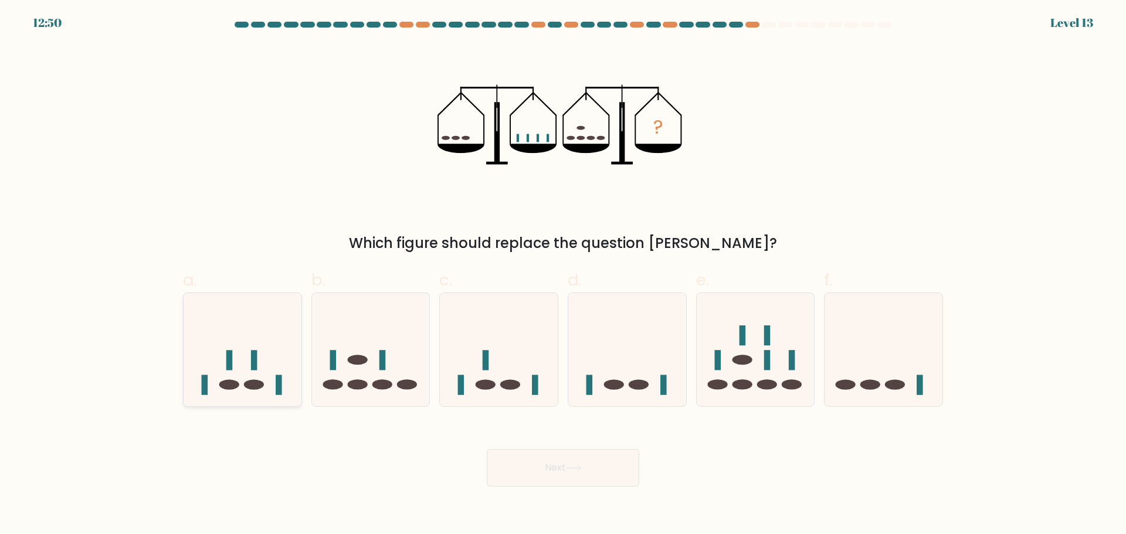
click at [256, 372] on icon at bounding box center [243, 349] width 118 height 97
click at [563, 275] on input "a." at bounding box center [563, 271] width 1 height 8
radio input "true"
click at [565, 467] on button "Next" at bounding box center [563, 468] width 152 height 38
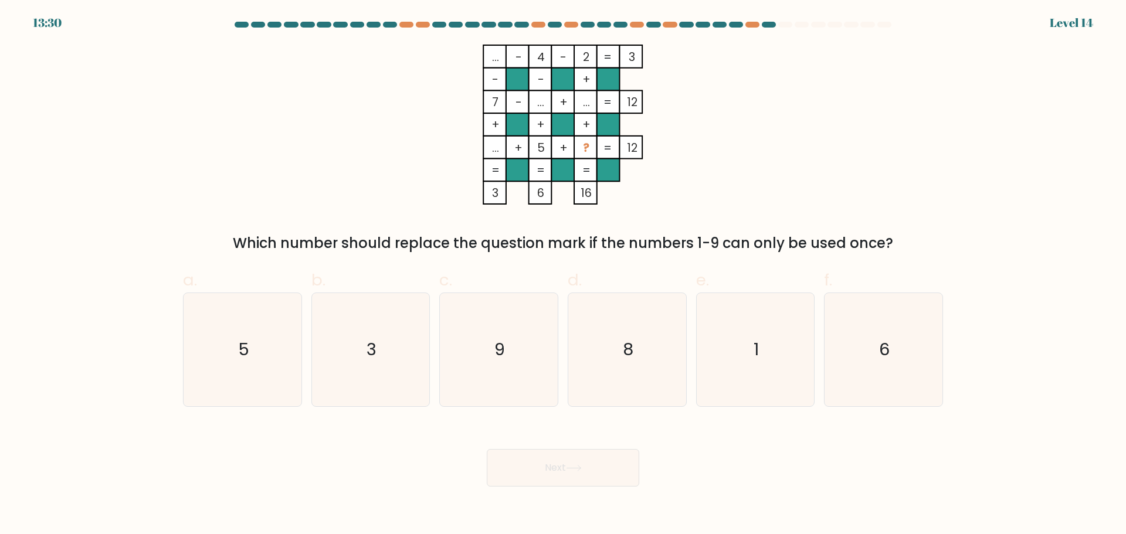
drag, startPoint x: 226, startPoint y: 247, endPoint x: 900, endPoint y: 246, distance: 674.3
click at [900, 246] on div "Which number should replace the question mark if the numbers 1-9 can only be us…" at bounding box center [563, 243] width 746 height 21
click at [638, 350] on icon "8" at bounding box center [627, 349] width 113 height 113
click at [564, 275] on input "d. 8" at bounding box center [563, 271] width 1 height 8
radio input "true"
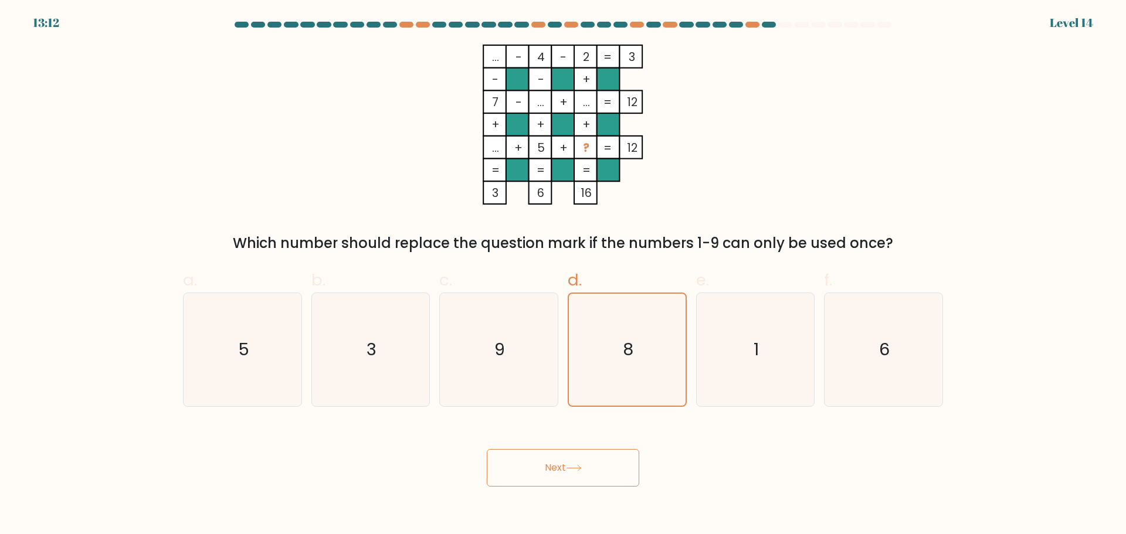
click at [596, 466] on button "Next" at bounding box center [563, 468] width 152 height 38
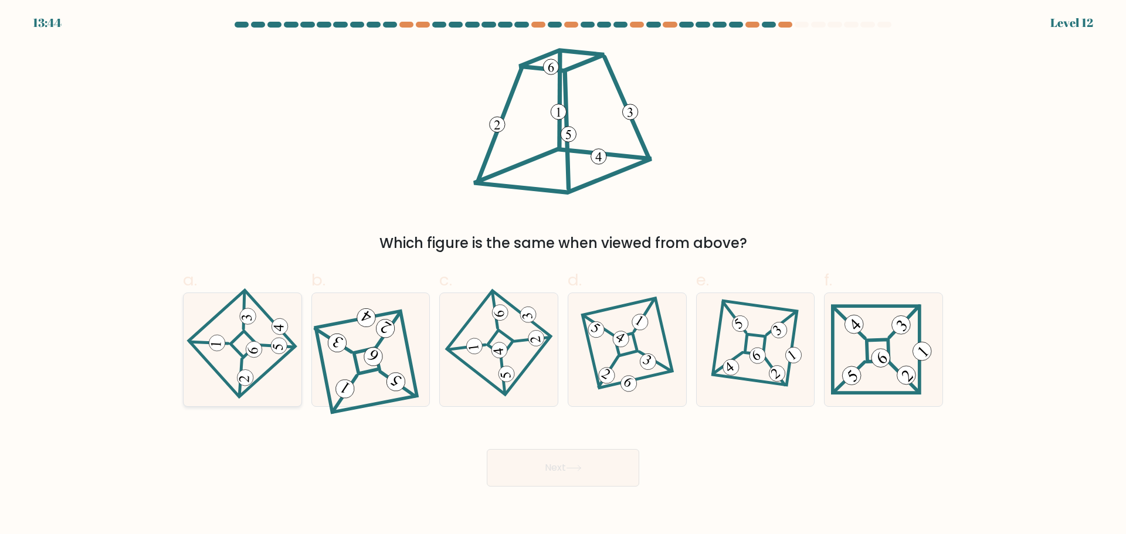
click at [252, 347] on 865 at bounding box center [254, 349] width 17 height 17
click at [563, 275] on input "a." at bounding box center [563, 271] width 1 height 8
radio input "true"
click at [569, 461] on button "Next" at bounding box center [563, 468] width 152 height 38
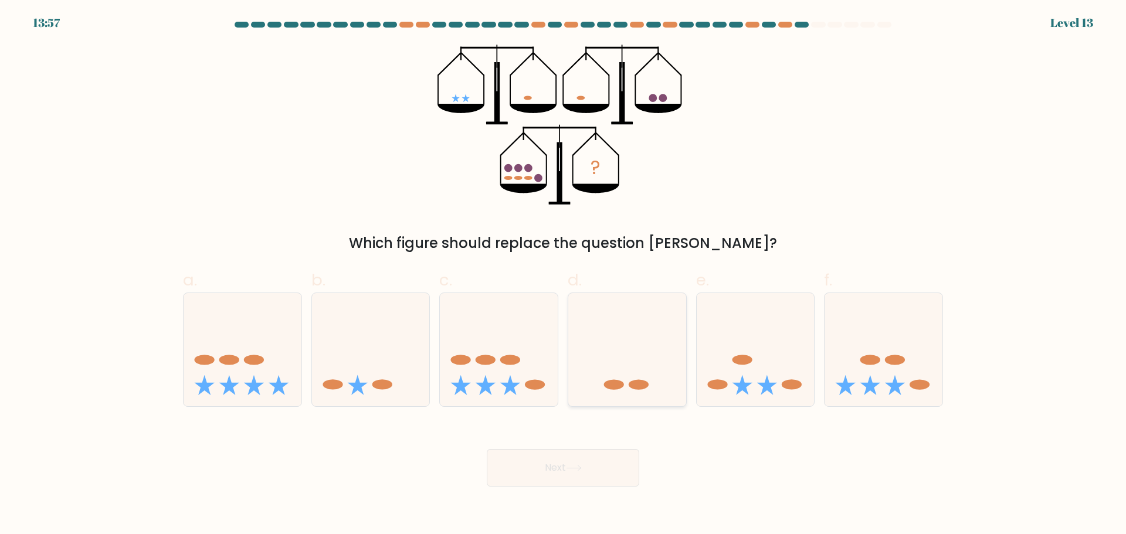
drag, startPoint x: 636, startPoint y: 365, endPoint x: 639, endPoint y: 345, distance: 19.5
click at [639, 345] on icon at bounding box center [627, 349] width 118 height 97
click at [564, 275] on input "d." at bounding box center [563, 271] width 1 height 8
radio input "true"
click at [573, 463] on button "Next" at bounding box center [563, 468] width 152 height 38
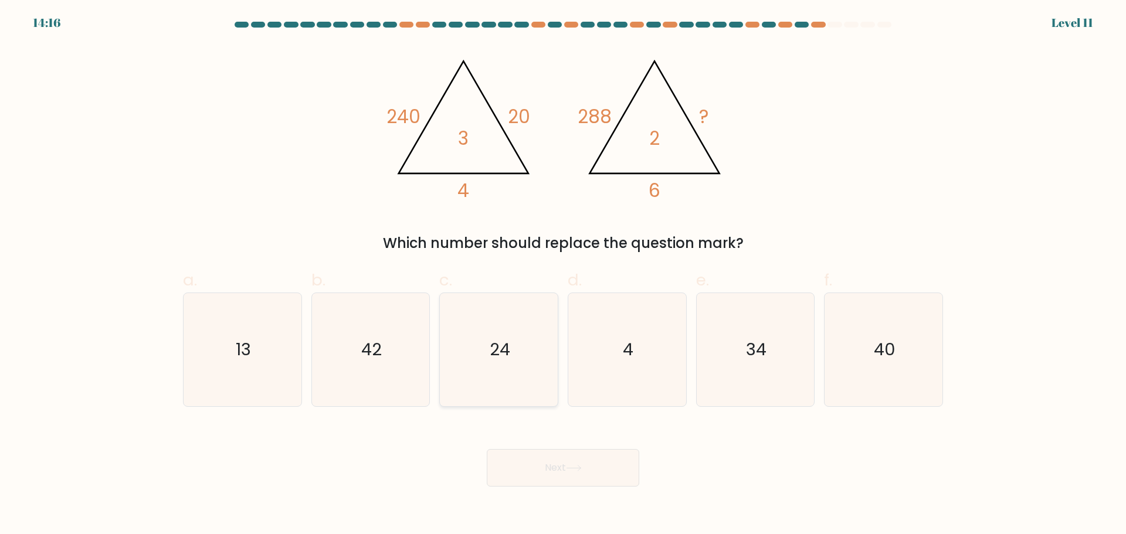
click at [501, 347] on text "24" at bounding box center [500, 349] width 21 height 23
click at [563, 275] on input "c. 24" at bounding box center [563, 271] width 1 height 8
radio input "true"
click at [574, 474] on button "Next" at bounding box center [563, 468] width 152 height 38
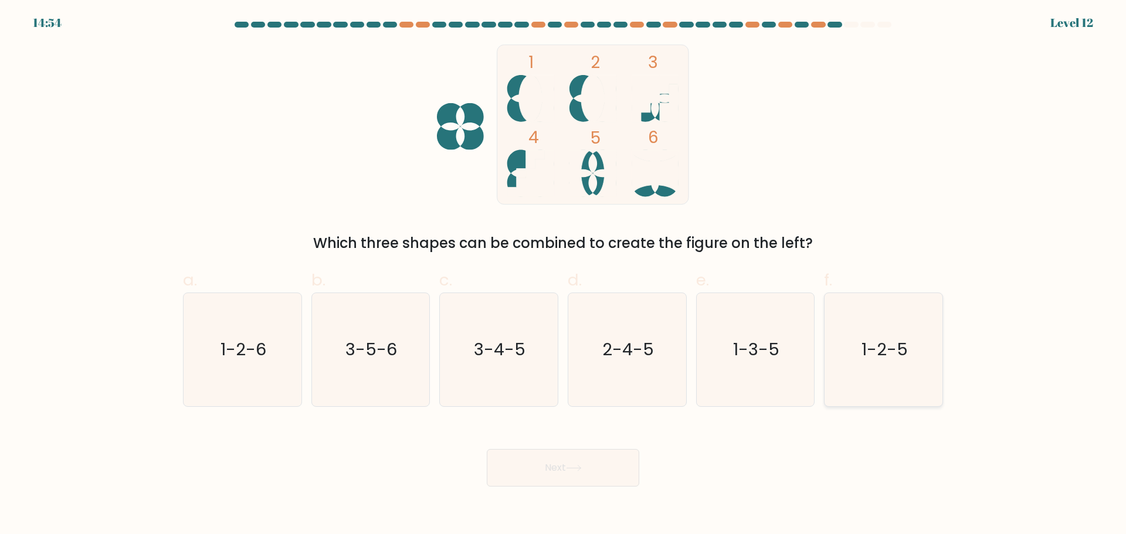
click at [888, 346] on text "1-2-5" at bounding box center [884, 349] width 46 height 23
click at [564, 275] on input "f. 1-2-5" at bounding box center [563, 271] width 1 height 8
radio input "true"
click at [601, 447] on div "Next" at bounding box center [563, 454] width 774 height 66
click at [600, 474] on button "Next" at bounding box center [563, 468] width 152 height 38
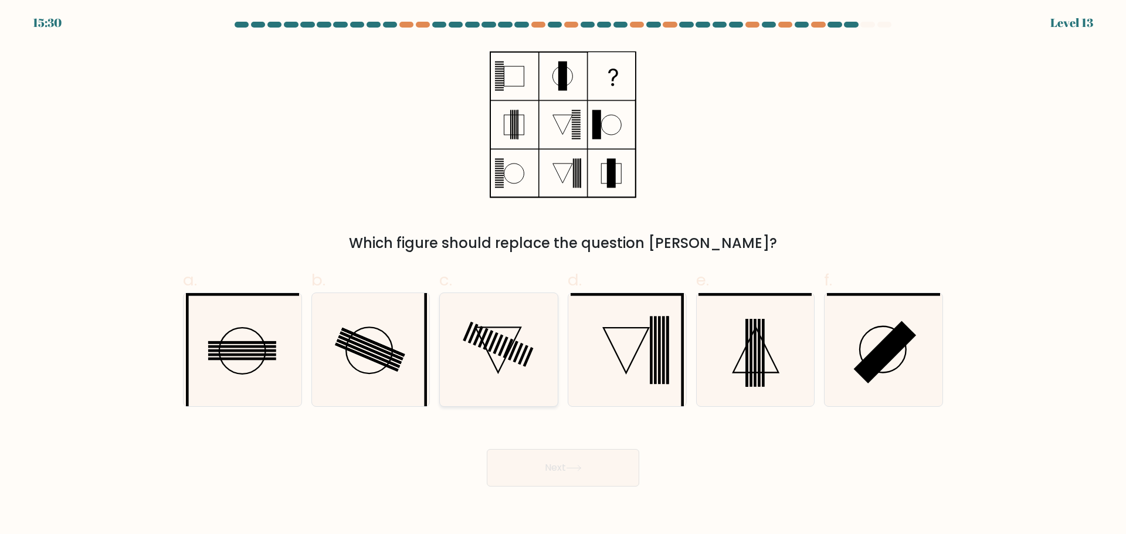
click at [501, 349] on rect at bounding box center [503, 347] width 11 height 20
click at [563, 275] on input "c." at bounding box center [563, 271] width 1 height 8
radio input "true"
click at [578, 460] on button "Next" at bounding box center [563, 468] width 152 height 38
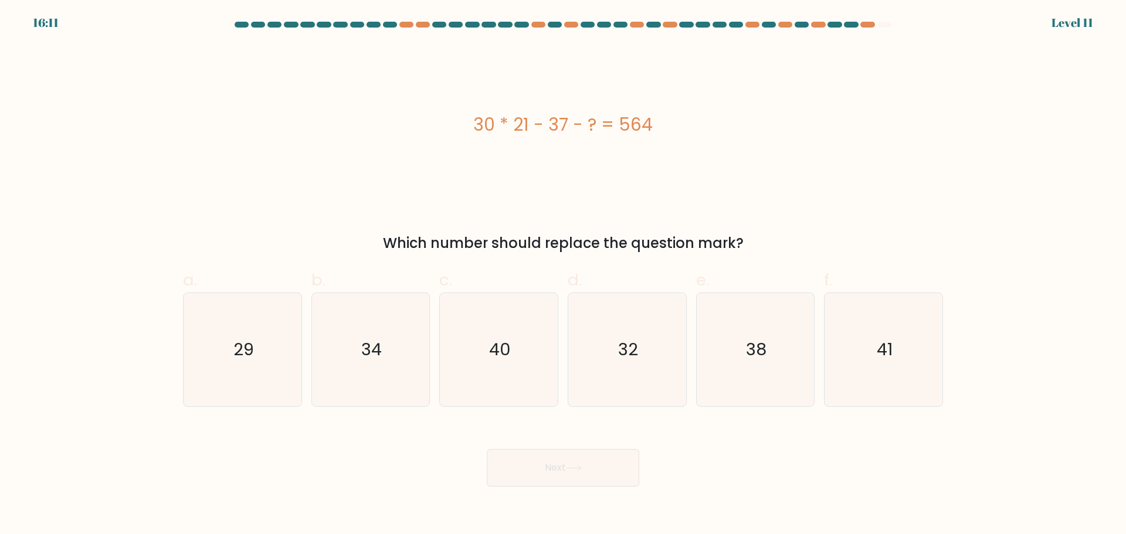
drag, startPoint x: 470, startPoint y: 128, endPoint x: 683, endPoint y: 118, distance: 213.1
click at [683, 118] on div "30 * 21 - 37 - ? = 564" at bounding box center [563, 124] width 760 height 26
drag, startPoint x: 680, startPoint y: 118, endPoint x: 564, endPoint y: 180, distance: 131.2
click at [563, 185] on div "30 * 21 - 37 - ? = 564" at bounding box center [563, 125] width 760 height 160
click at [267, 335] on icon "29" at bounding box center [242, 349] width 113 height 113
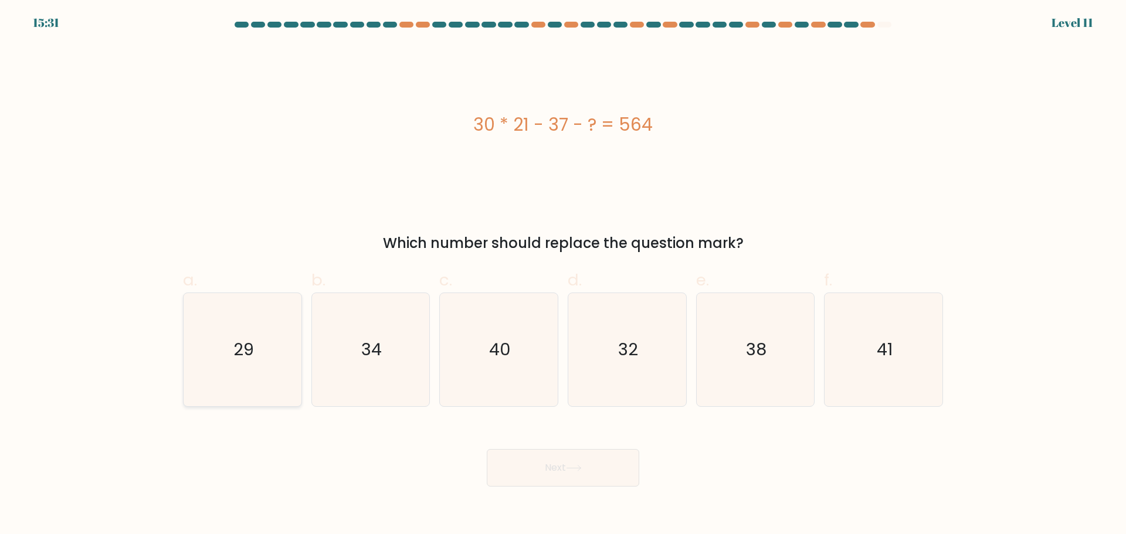
click at [563, 275] on input "a. 29" at bounding box center [563, 271] width 1 height 8
radio input "true"
click at [596, 473] on button "Next" at bounding box center [563, 468] width 152 height 38
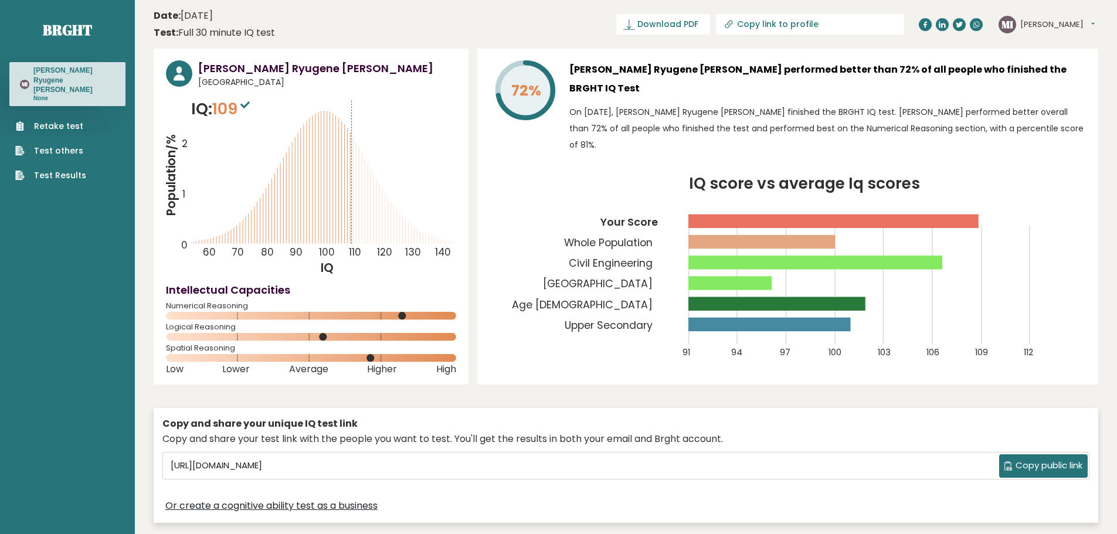
click at [1087, 20] on button "[PERSON_NAME]" at bounding box center [1057, 25] width 74 height 12
click at [962, 176] on icon "IQ score vs average Iq scores 91 94 97 100 103 106 109 112 Your Score Whole Pop…" at bounding box center [788, 274] width 596 height 196
click at [1066, 23] on button "[PERSON_NAME]" at bounding box center [1057, 25] width 74 height 12
click at [1057, 52] on link "Profile" at bounding box center [1051, 59] width 60 height 16
click at [875, 104] on p "On [DATE], [PERSON_NAME] Ryugene [PERSON_NAME] finished the BRGHT IQ test. [PER…" at bounding box center [827, 128] width 517 height 49
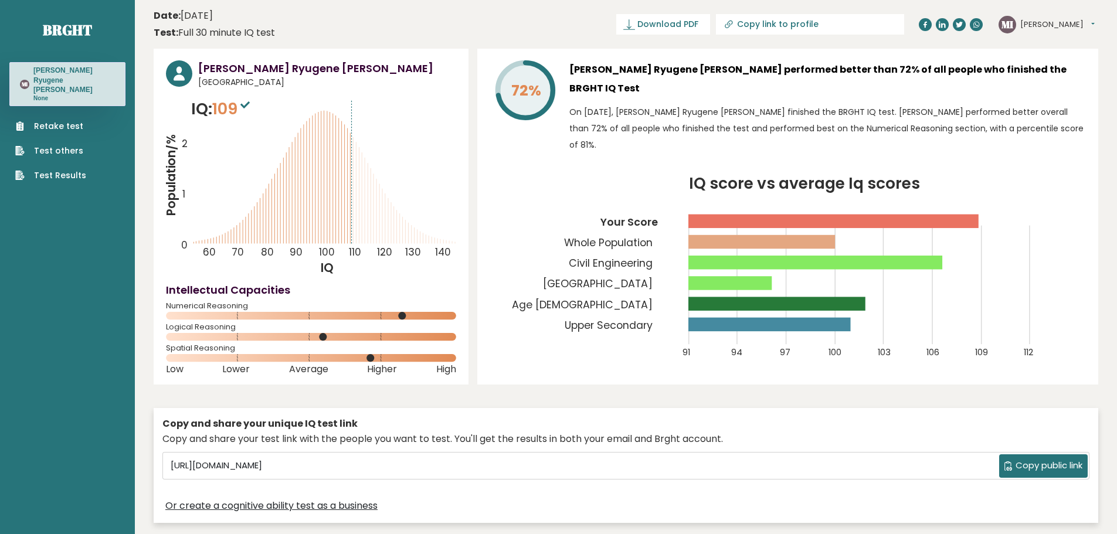
click at [913, 66] on h3 "[PERSON_NAME] Ryugene [PERSON_NAME] performed better than 72% of all people who…" at bounding box center [827, 79] width 517 height 38
